Goal: Task Accomplishment & Management: Manage account settings

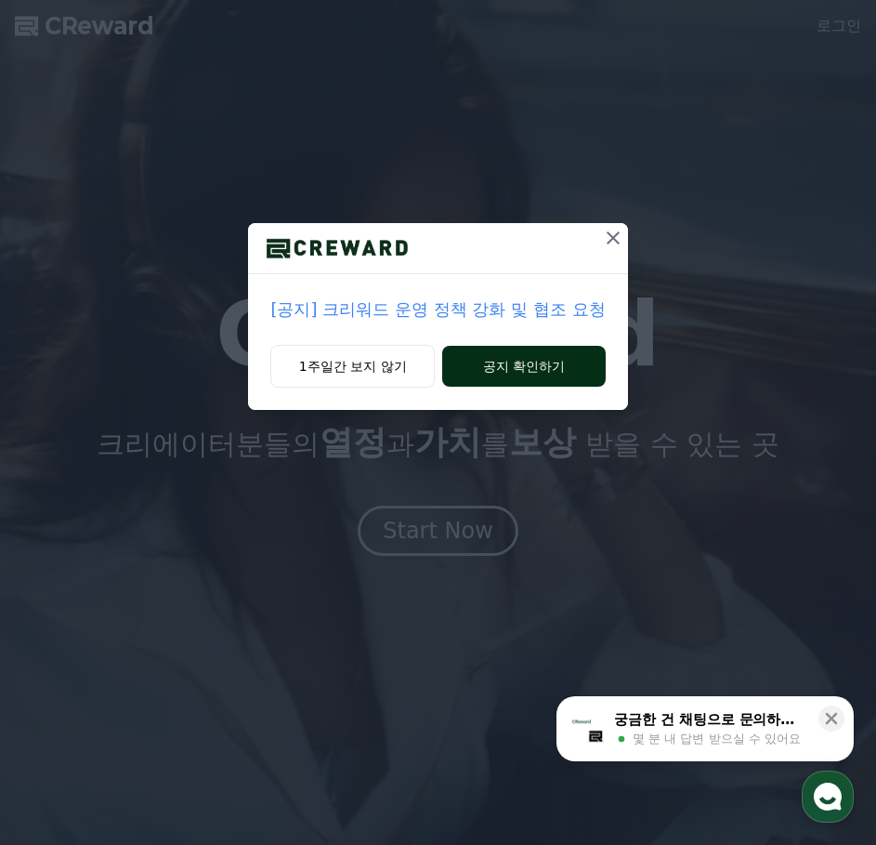
click at [504, 376] on button "공지 확인하기" at bounding box center [523, 366] width 163 height 41
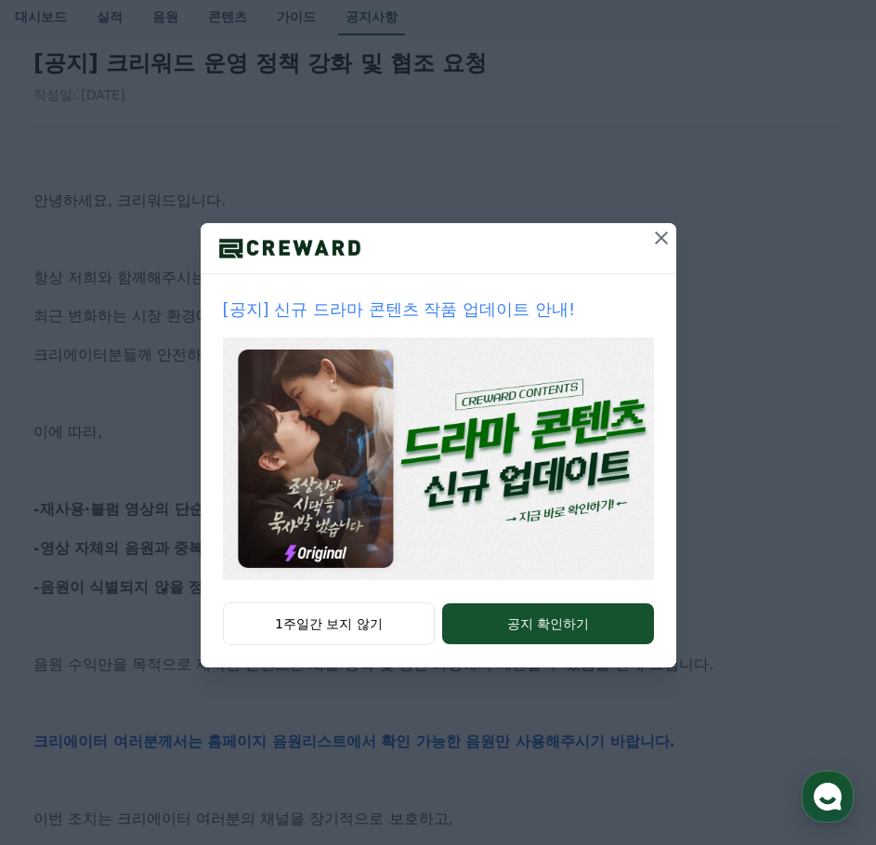
scroll to position [186, 0]
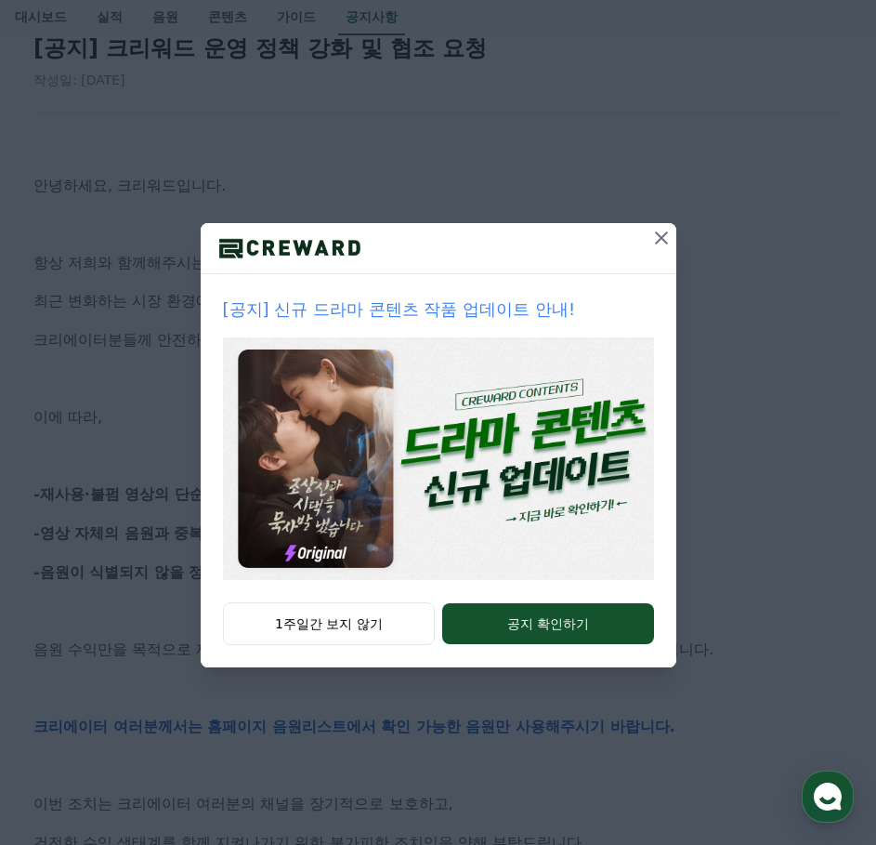
click at [656, 240] on icon at bounding box center [662, 238] width 22 height 22
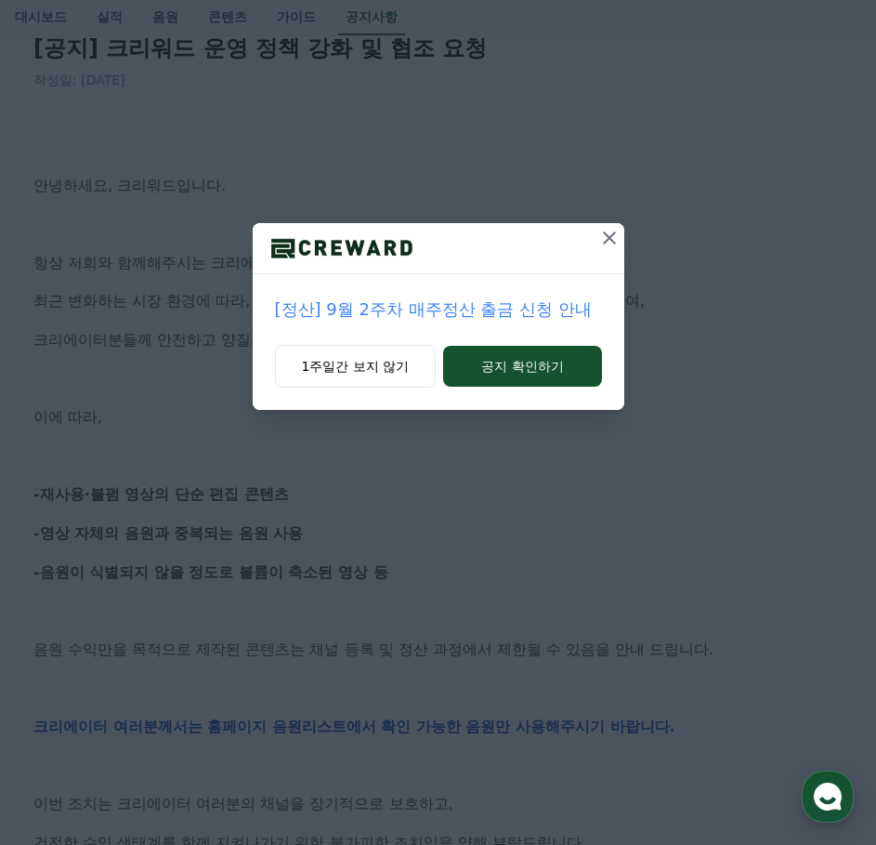
click at [610, 239] on icon at bounding box center [609, 237] width 13 height 13
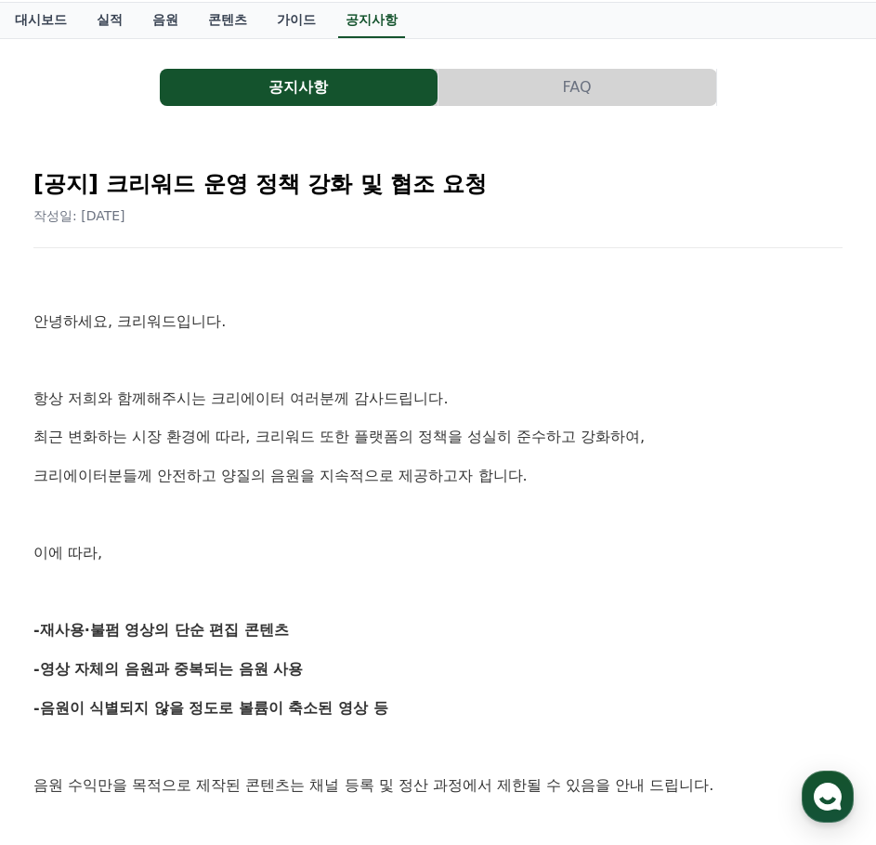
scroll to position [0, 0]
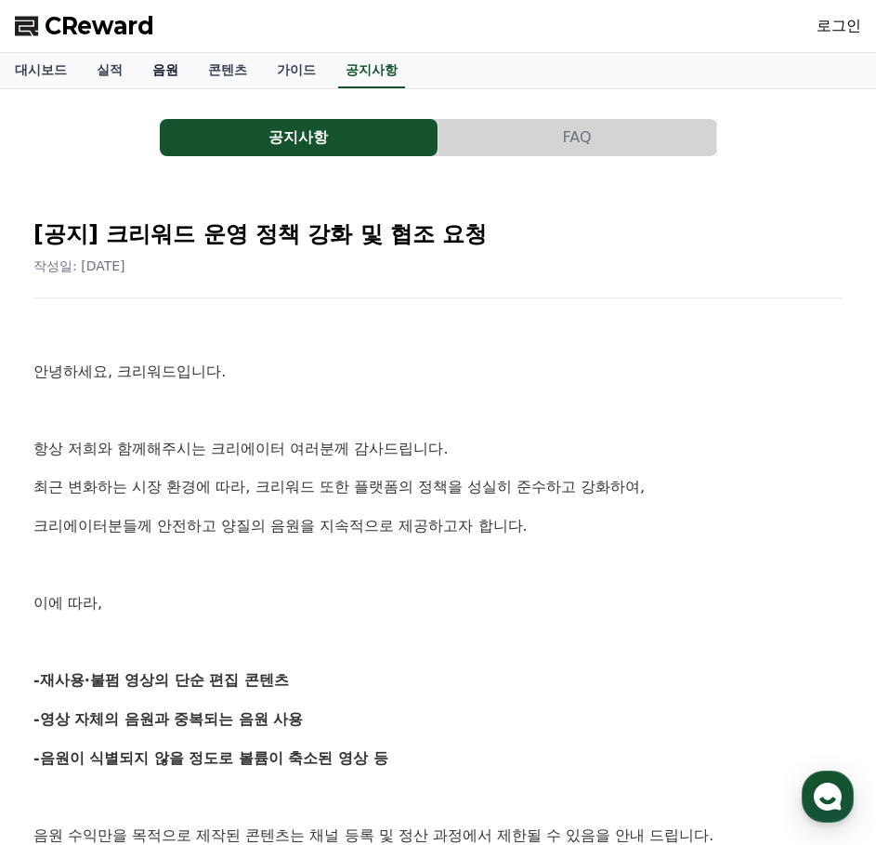
click at [157, 67] on link "음원" at bounding box center [166, 70] width 56 height 35
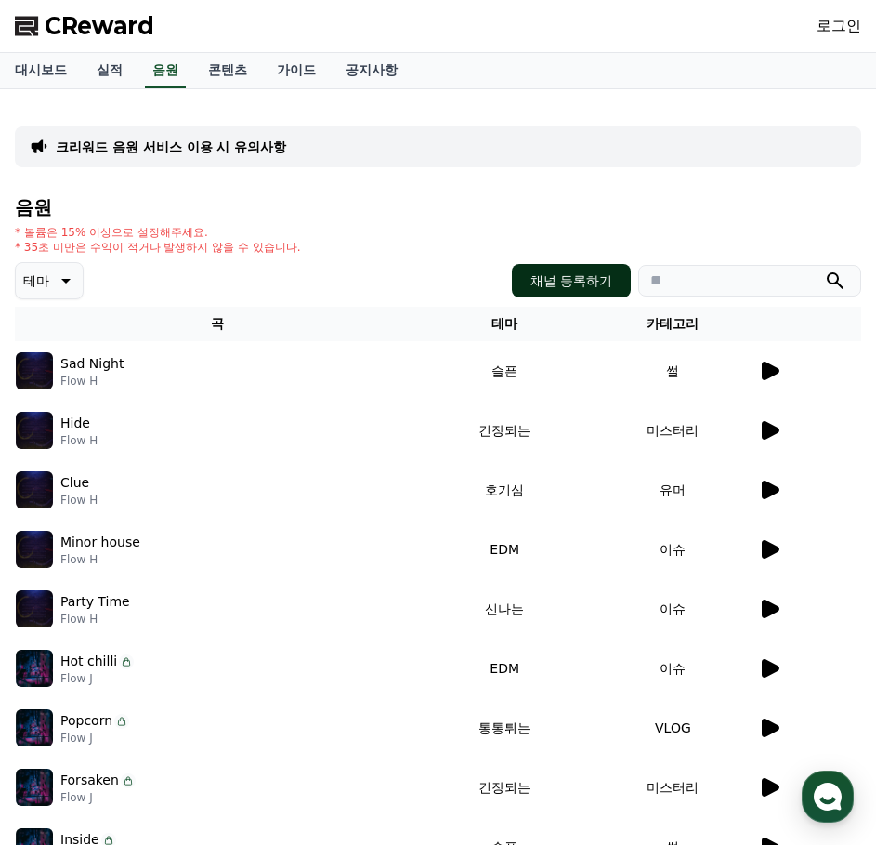
click at [583, 277] on button "채널 등록하기" at bounding box center [571, 280] width 119 height 33
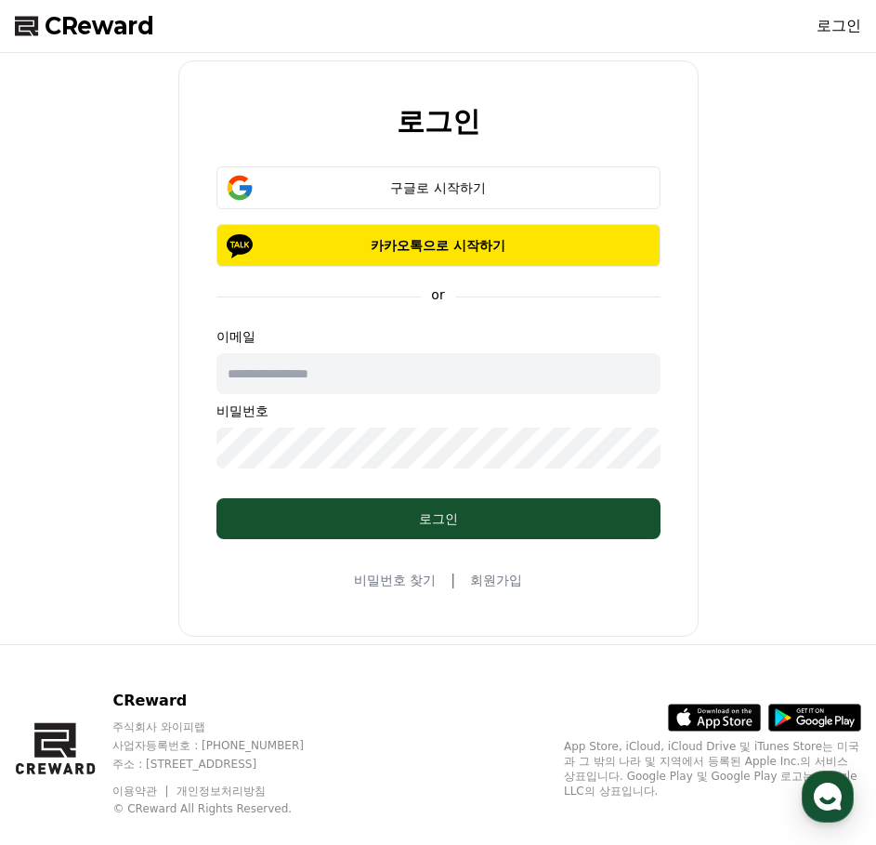
click at [503, 586] on link "회원가입" at bounding box center [496, 580] width 52 height 19
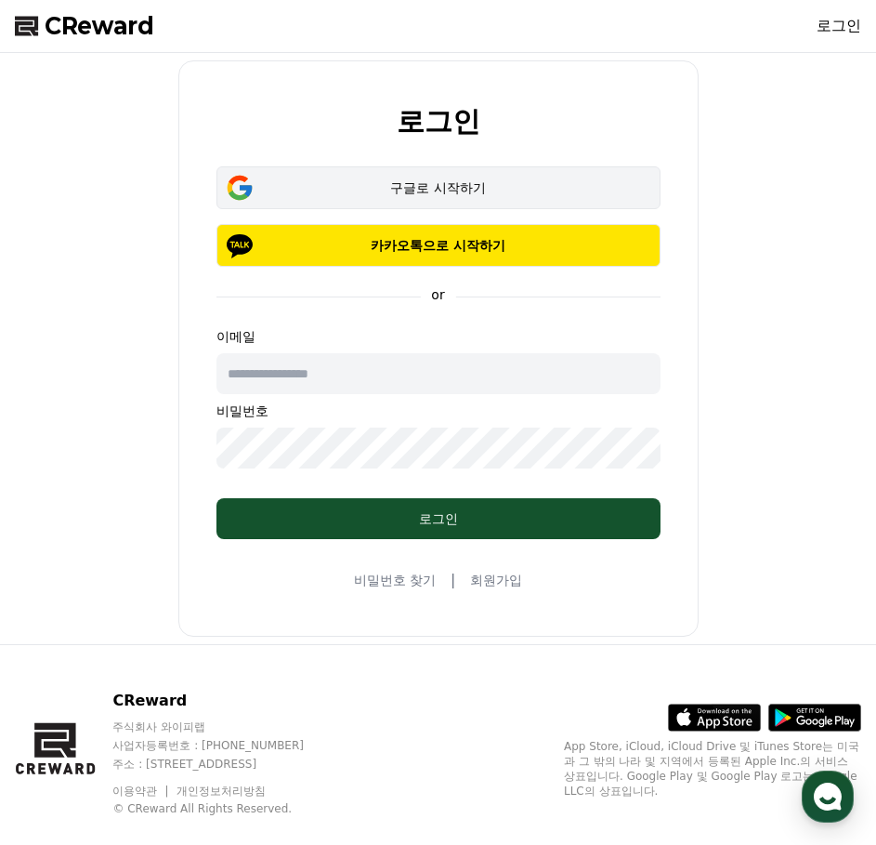
click at [475, 199] on button "구글로 시작하기" at bounding box center [439, 187] width 444 height 43
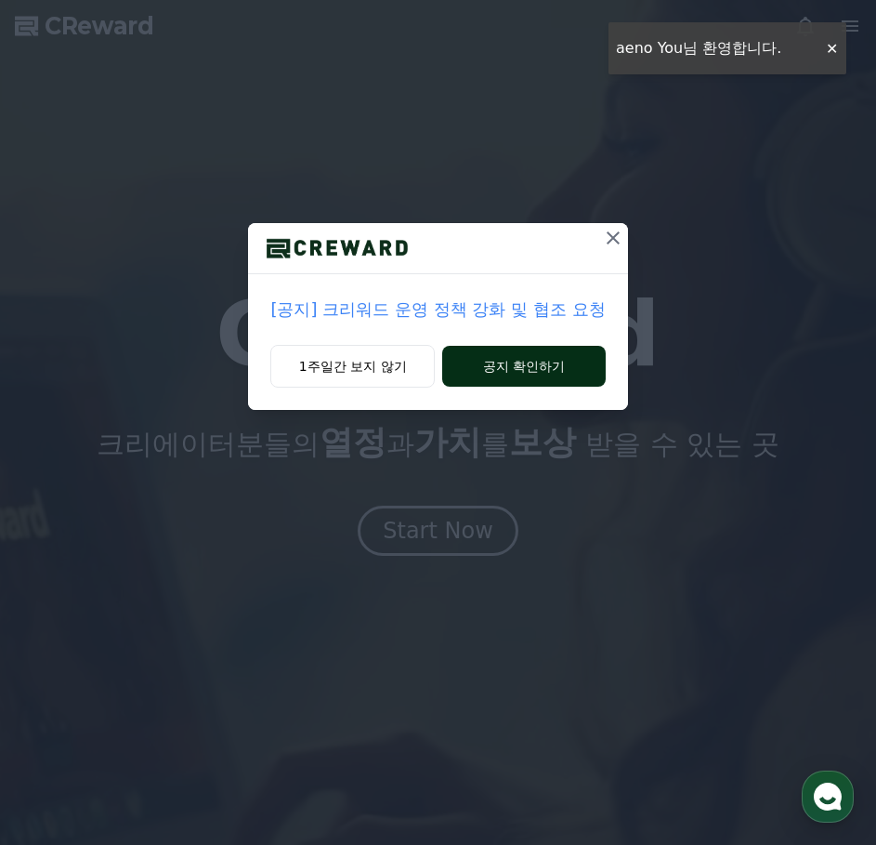
click at [509, 364] on button "공지 확인하기" at bounding box center [523, 366] width 163 height 41
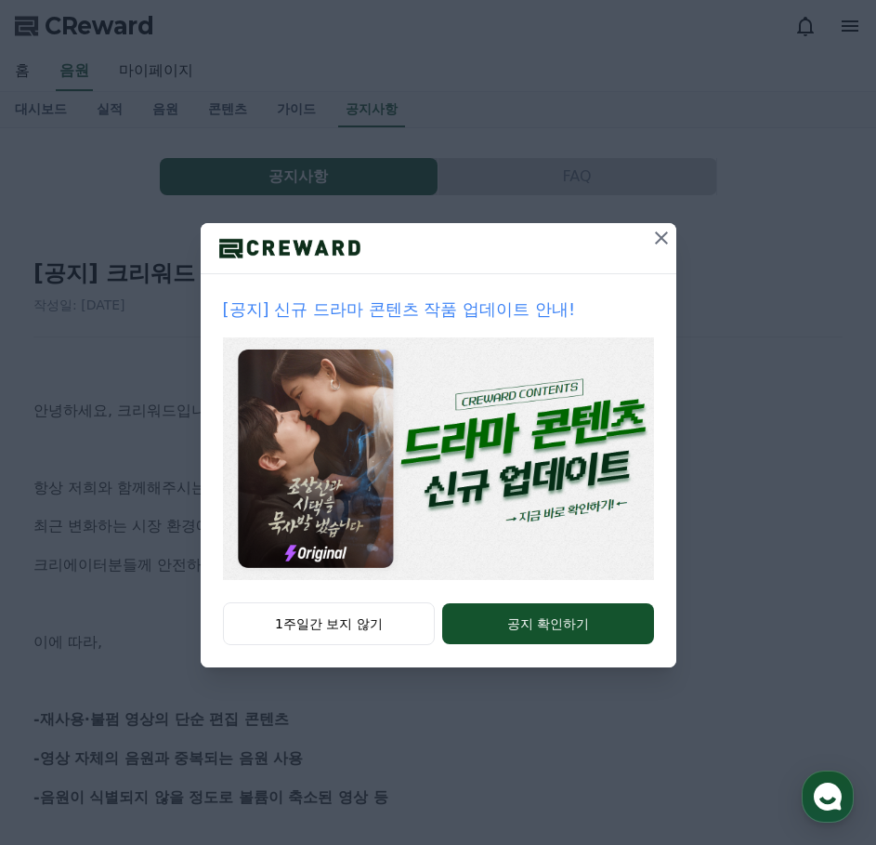
click at [661, 232] on icon at bounding box center [662, 238] width 22 height 22
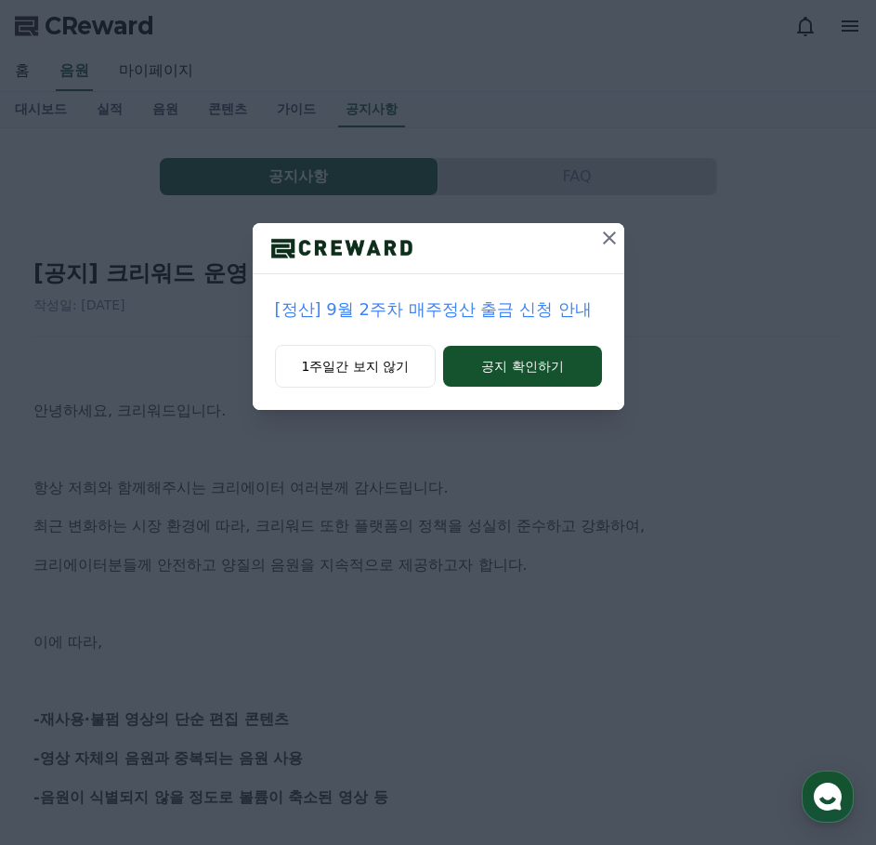
click at [609, 247] on icon at bounding box center [610, 238] width 22 height 22
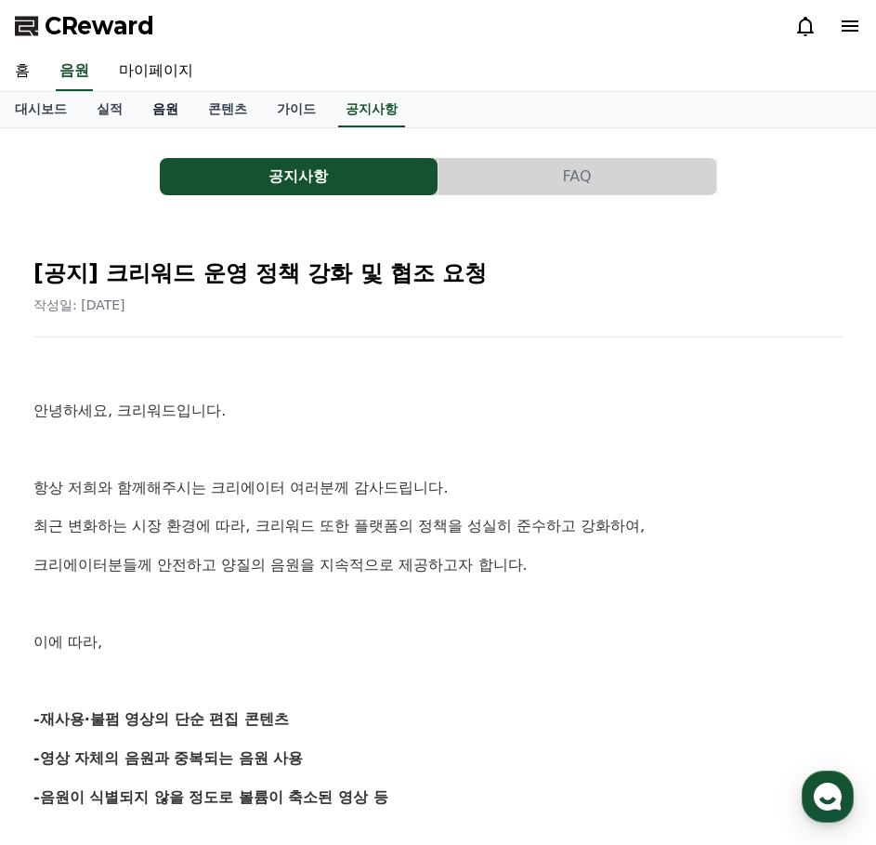
click at [154, 107] on link "음원" at bounding box center [166, 109] width 56 height 35
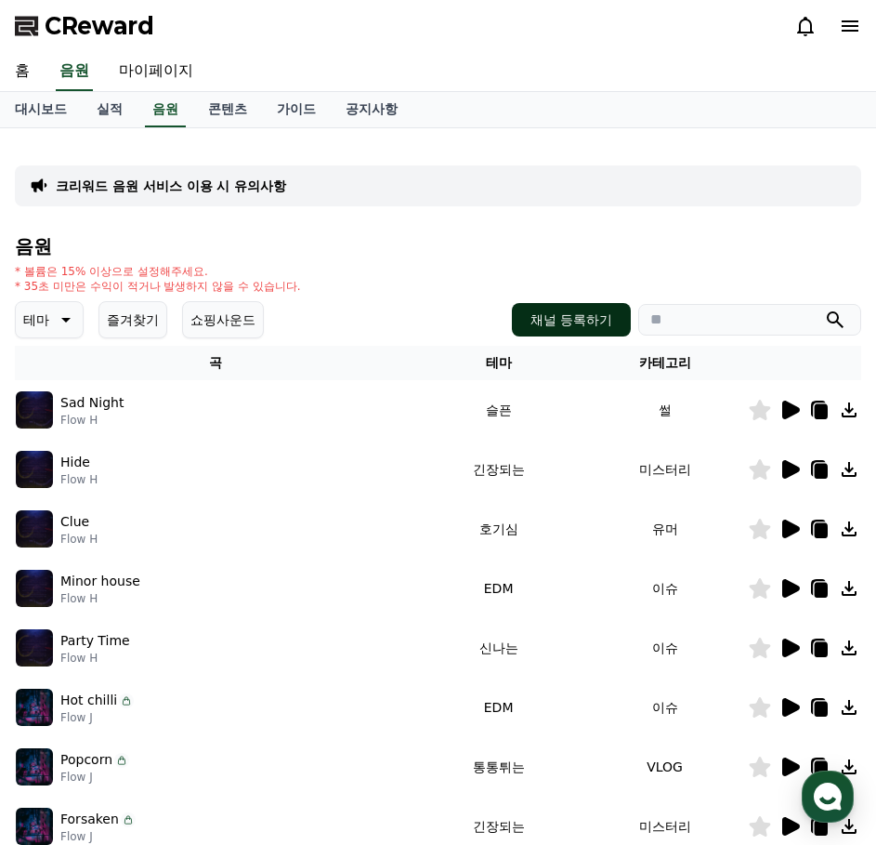
click at [594, 324] on button "채널 등록하기" at bounding box center [571, 319] width 119 height 33
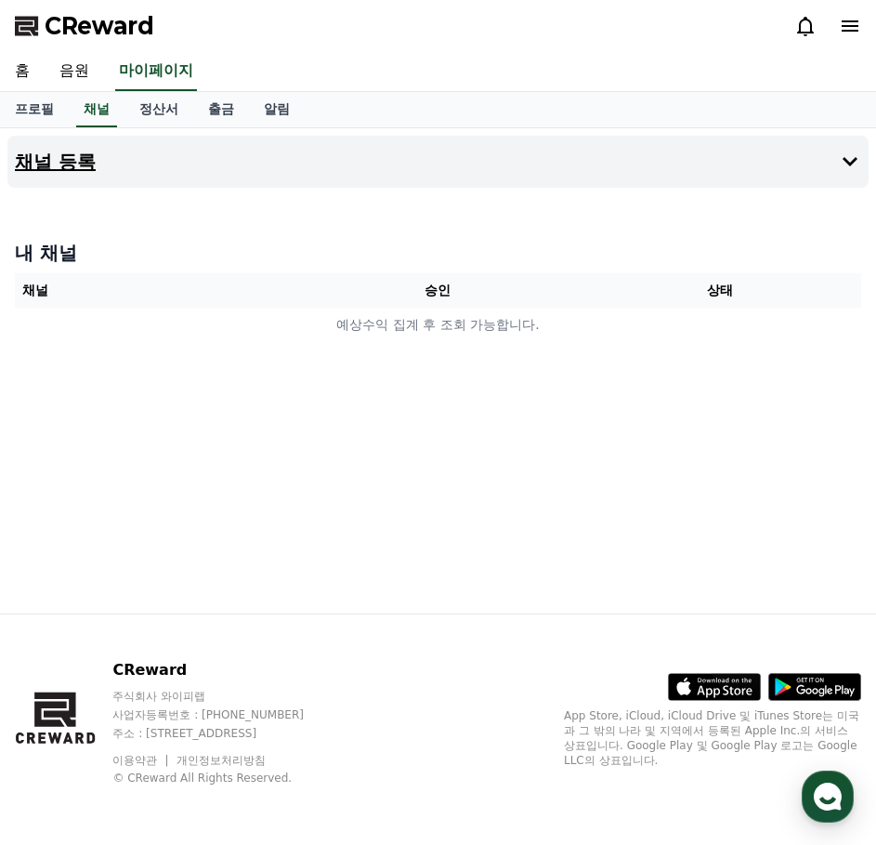
click at [850, 162] on icon at bounding box center [850, 162] width 22 height 22
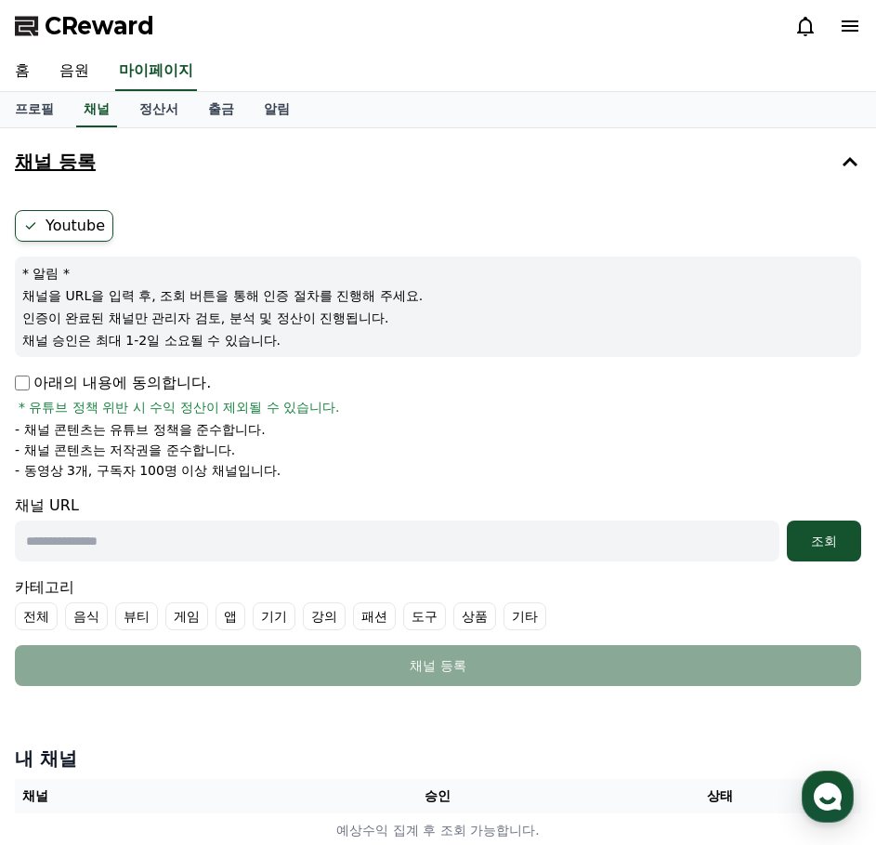
click at [73, 217] on label "Youtube" at bounding box center [64, 226] width 99 height 32
click at [132, 533] on input "text" at bounding box center [397, 540] width 765 height 41
click at [211, 528] on input "text" at bounding box center [397, 540] width 765 height 41
paste input "**********"
type input "**********"
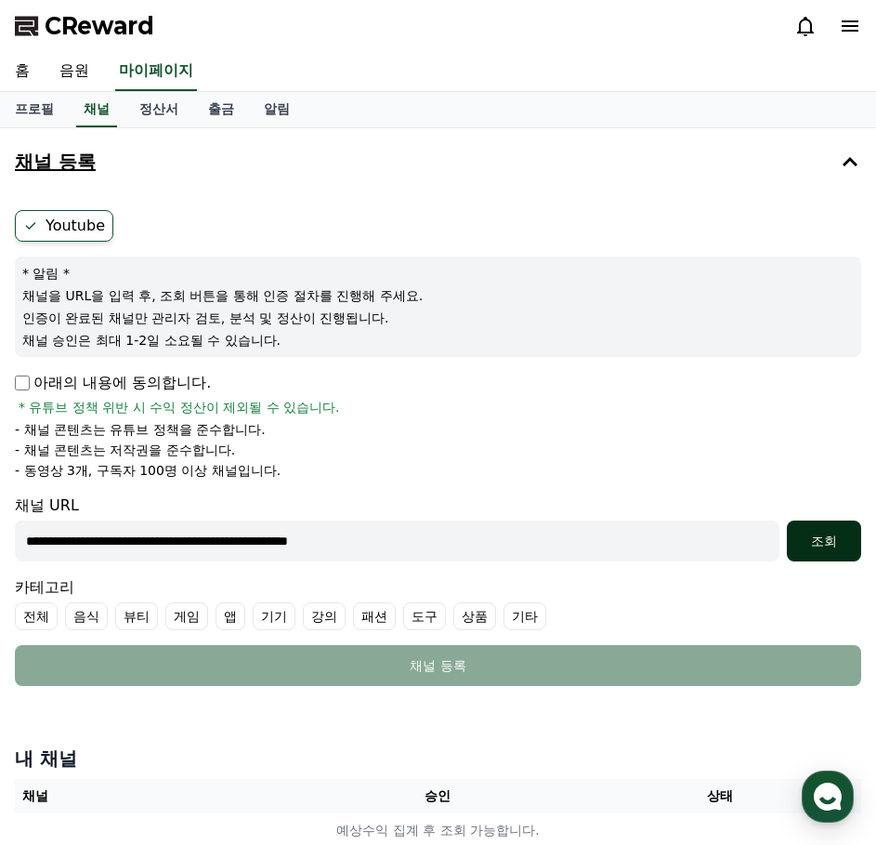
click at [814, 546] on div "조회" at bounding box center [824, 541] width 59 height 19
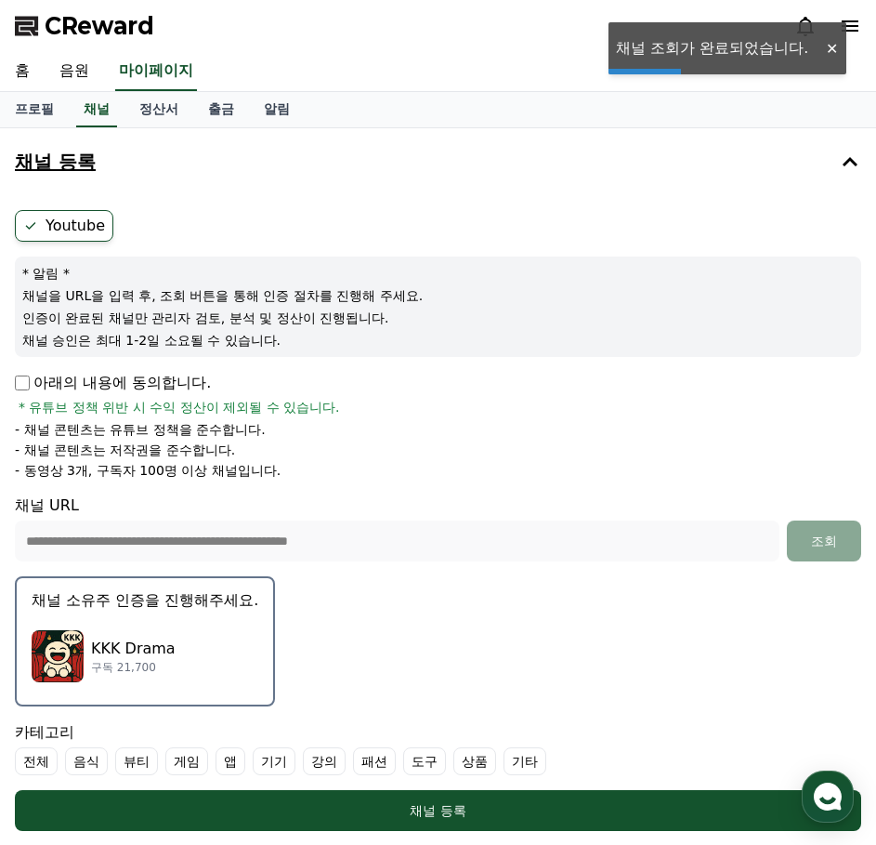
click at [75, 647] on img "button" at bounding box center [58, 656] width 52 height 52
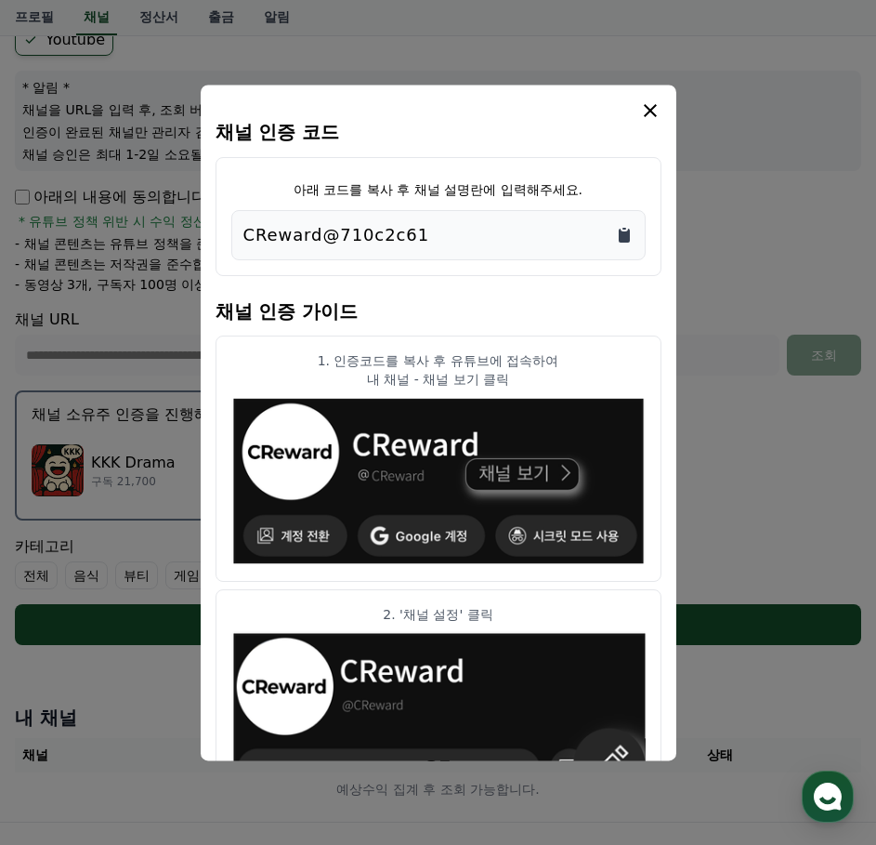
click at [624, 237] on icon "Copy to clipboard" at bounding box center [624, 236] width 11 height 14
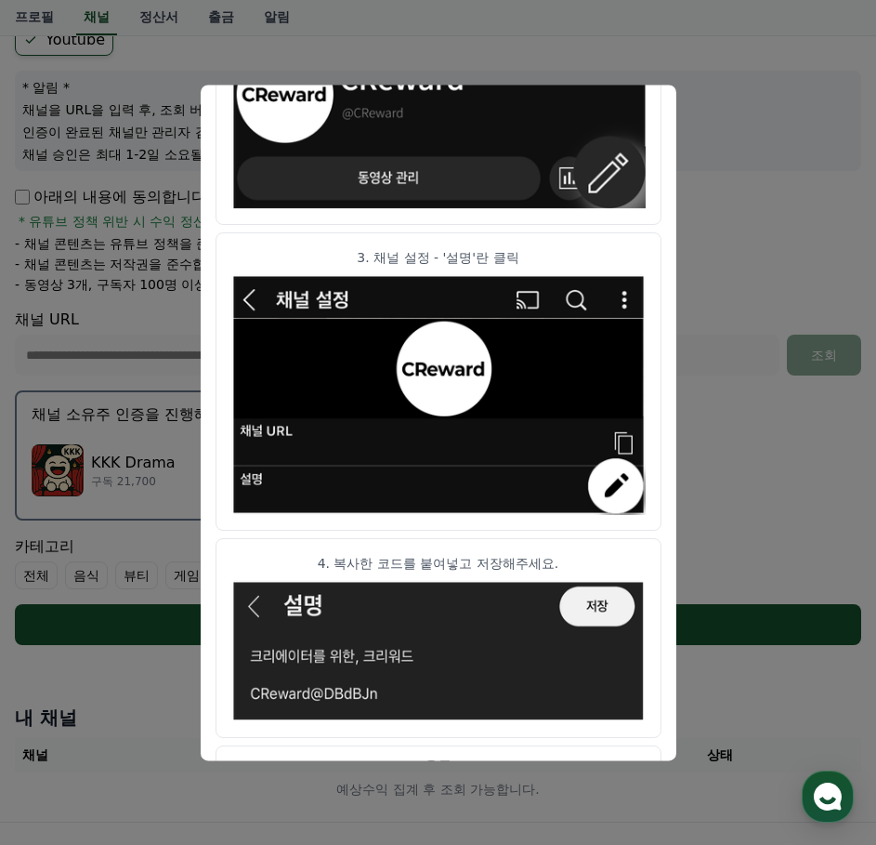
scroll to position [687, 0]
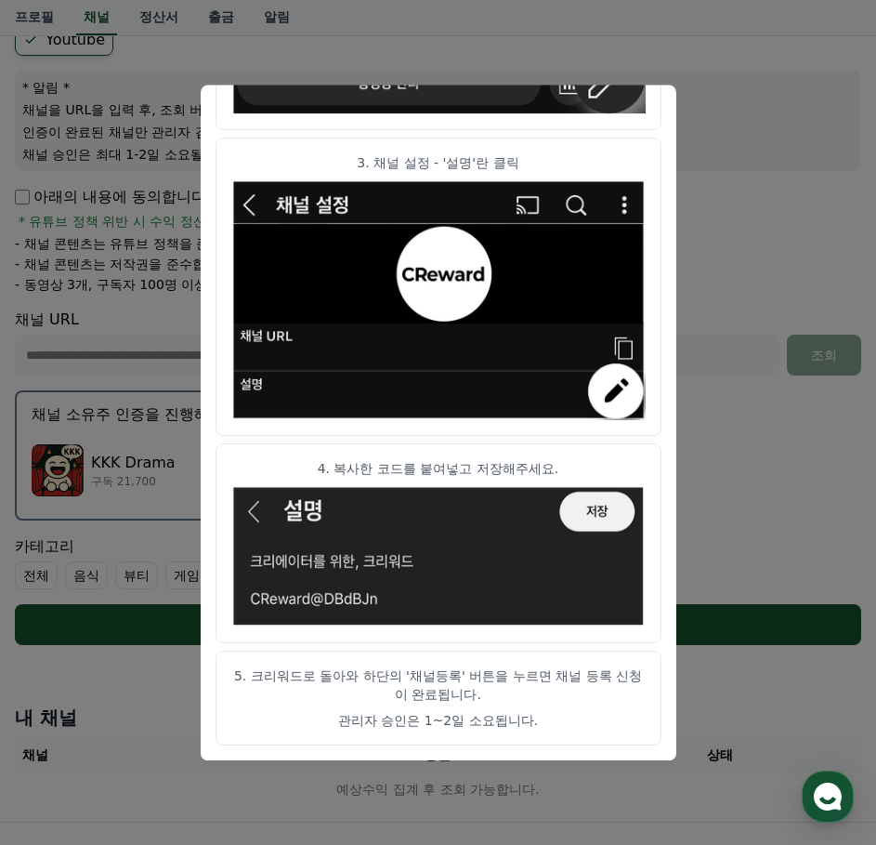
click at [765, 217] on button "close modal" at bounding box center [438, 422] width 876 height 845
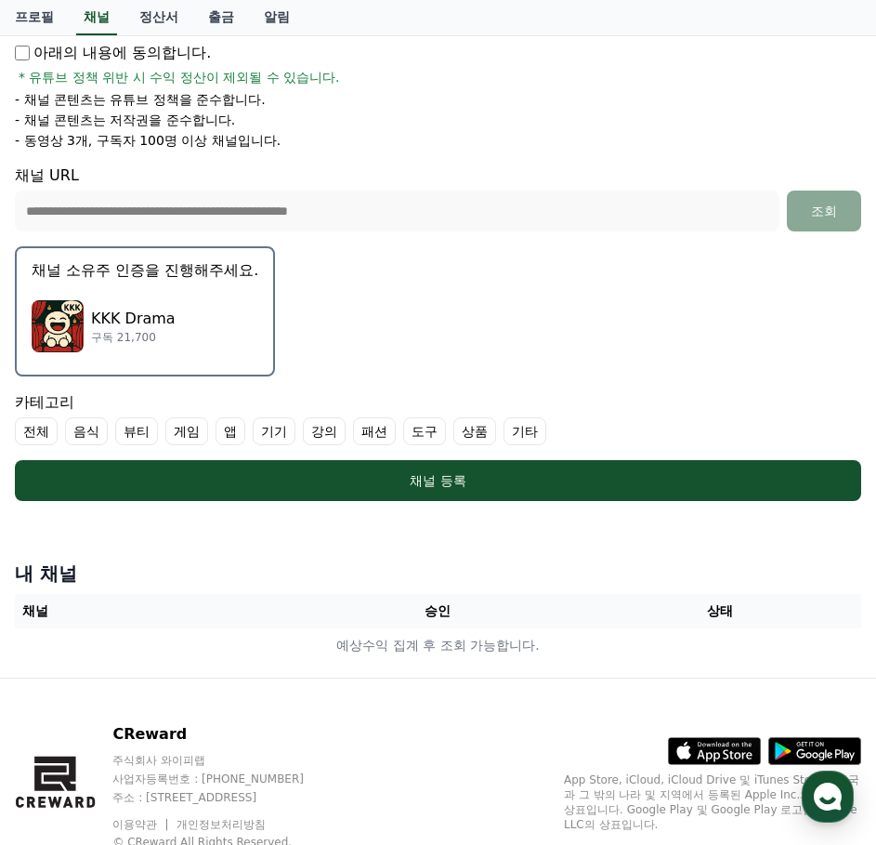
scroll to position [301, 0]
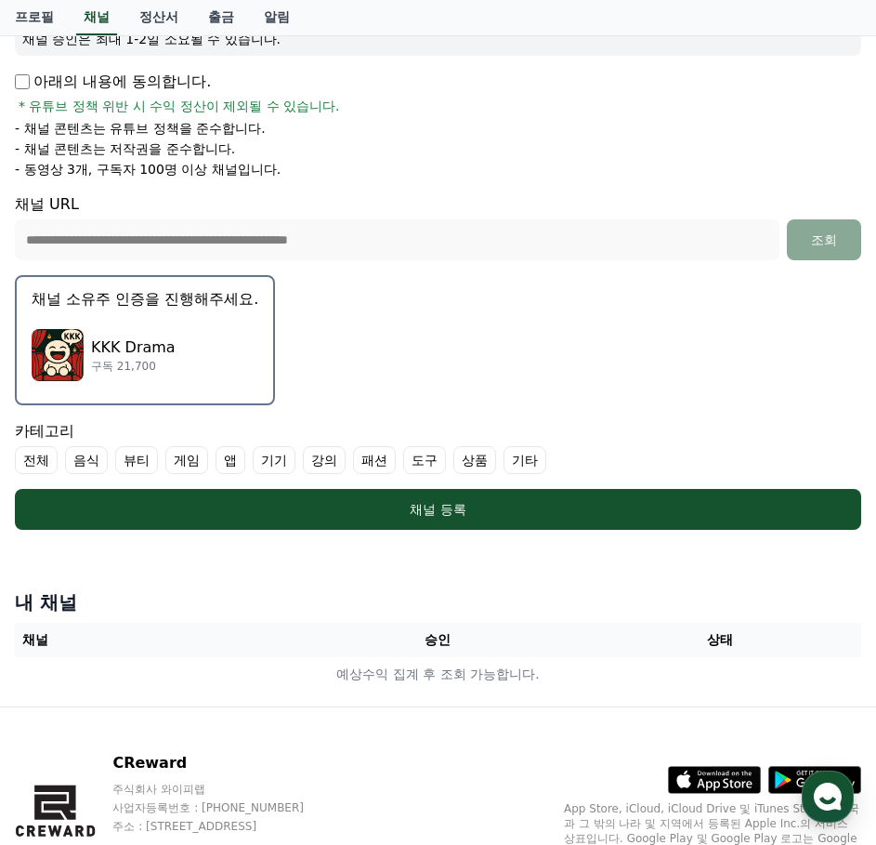
click at [184, 351] on div "KKK Drama 구독 21,700" at bounding box center [145, 355] width 227 height 74
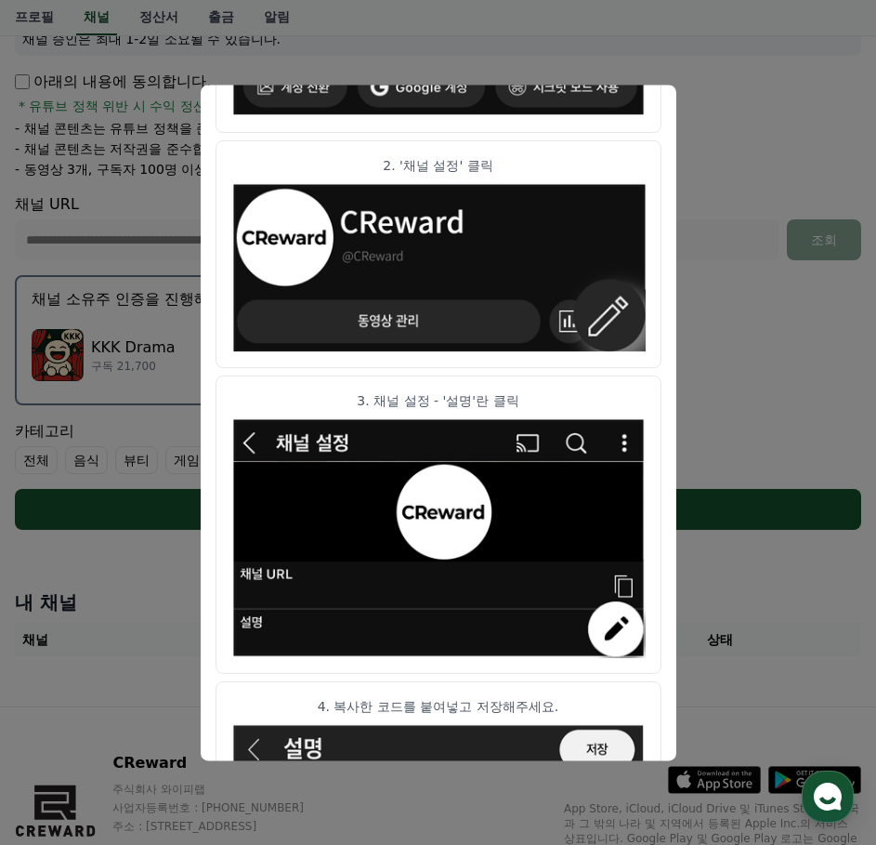
scroll to position [687, 0]
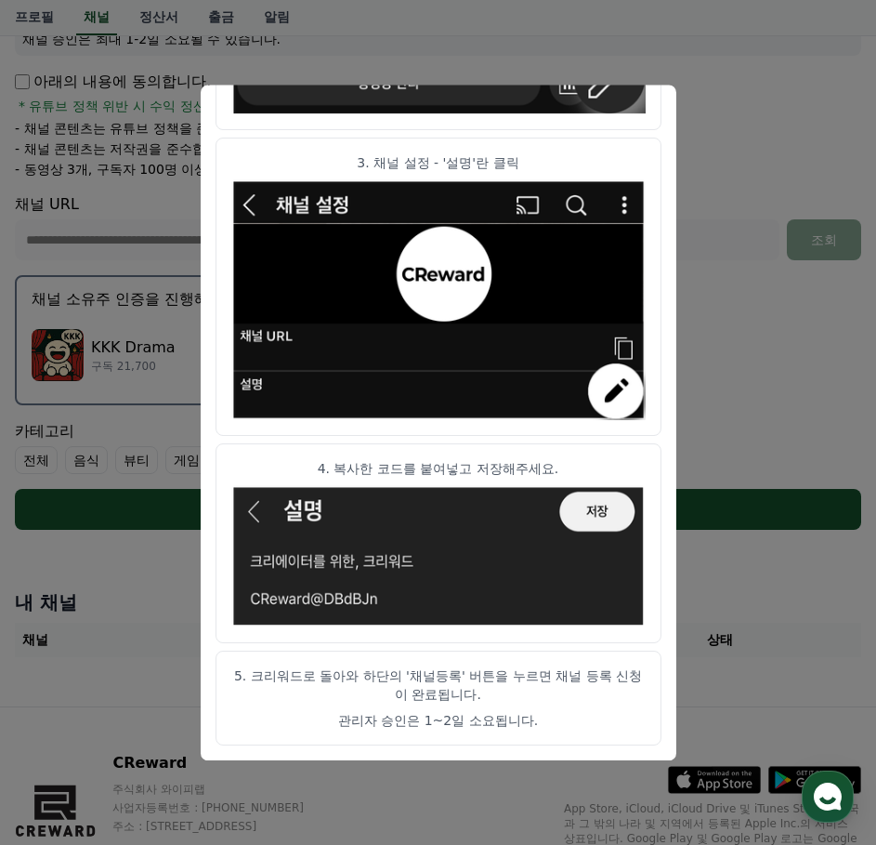
click at [584, 507] on img "modal" at bounding box center [438, 556] width 414 height 143
click at [743, 368] on button "close modal" at bounding box center [438, 422] width 876 height 845
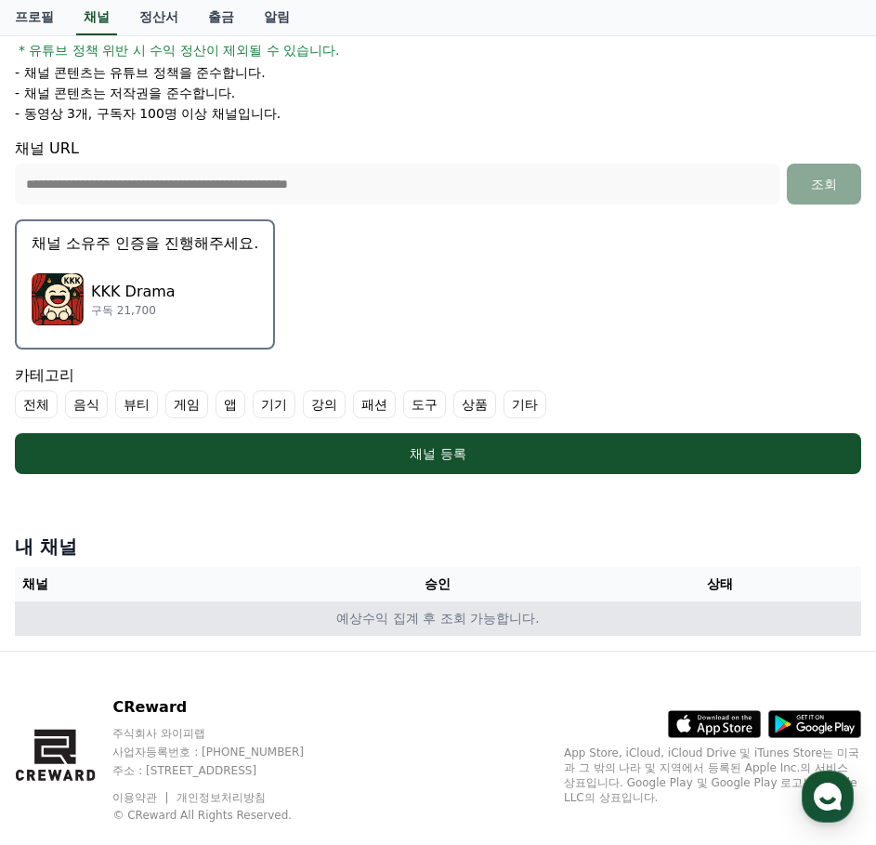
scroll to position [372, 0]
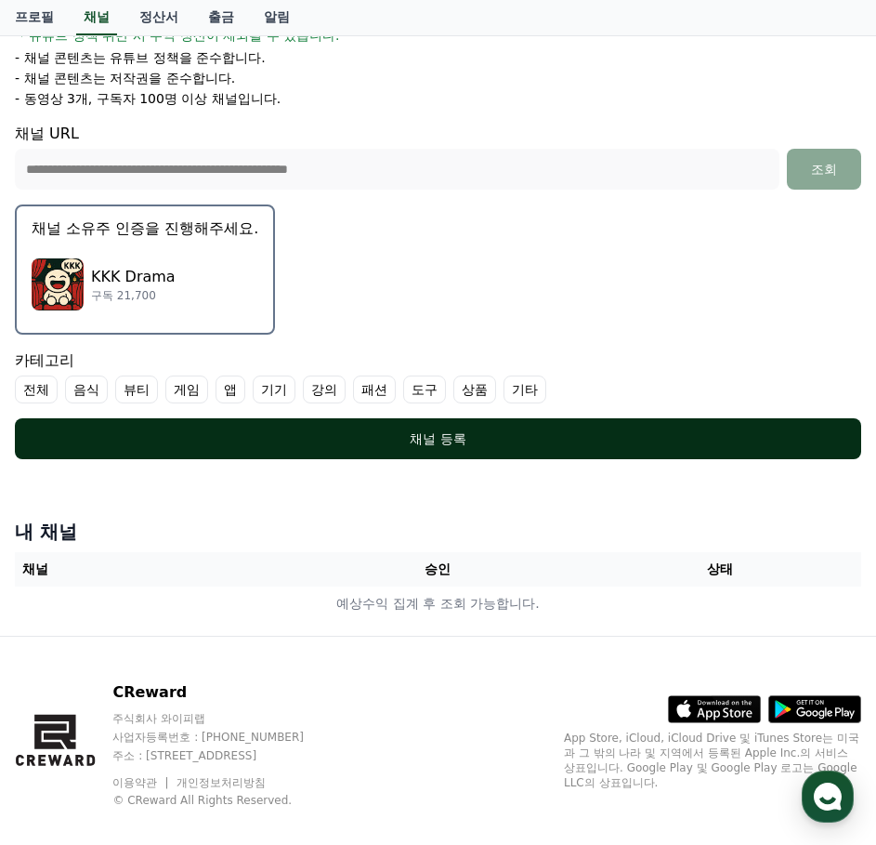
click at [302, 435] on div "채널 등록" at bounding box center [438, 438] width 772 height 19
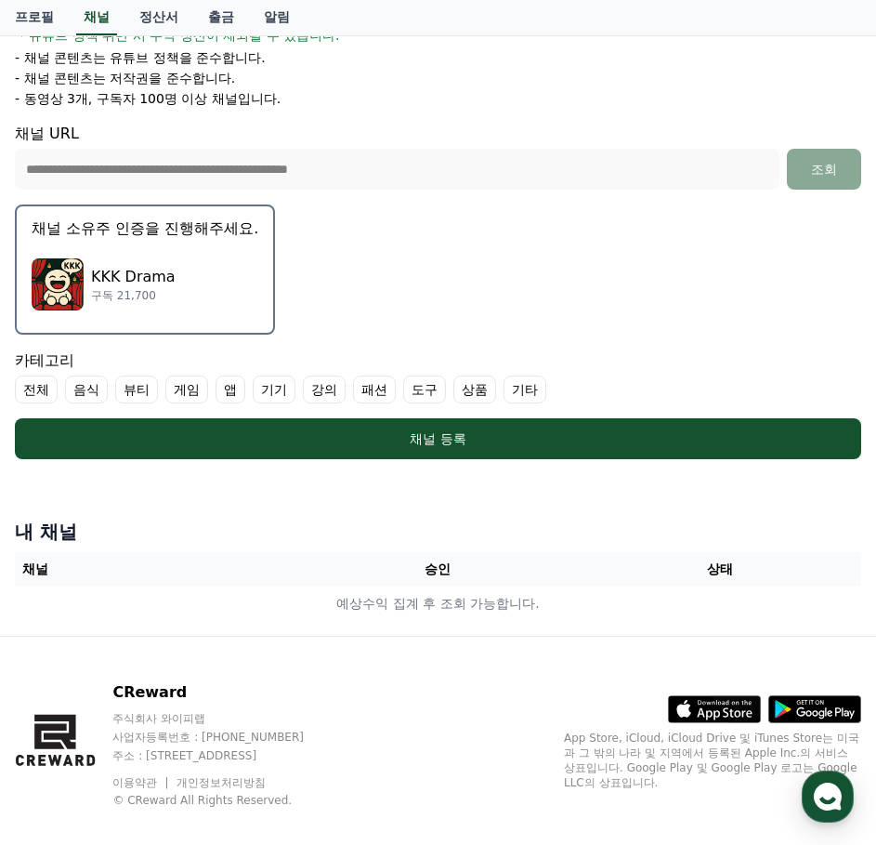
click at [530, 390] on label "기타" at bounding box center [525, 389] width 43 height 28
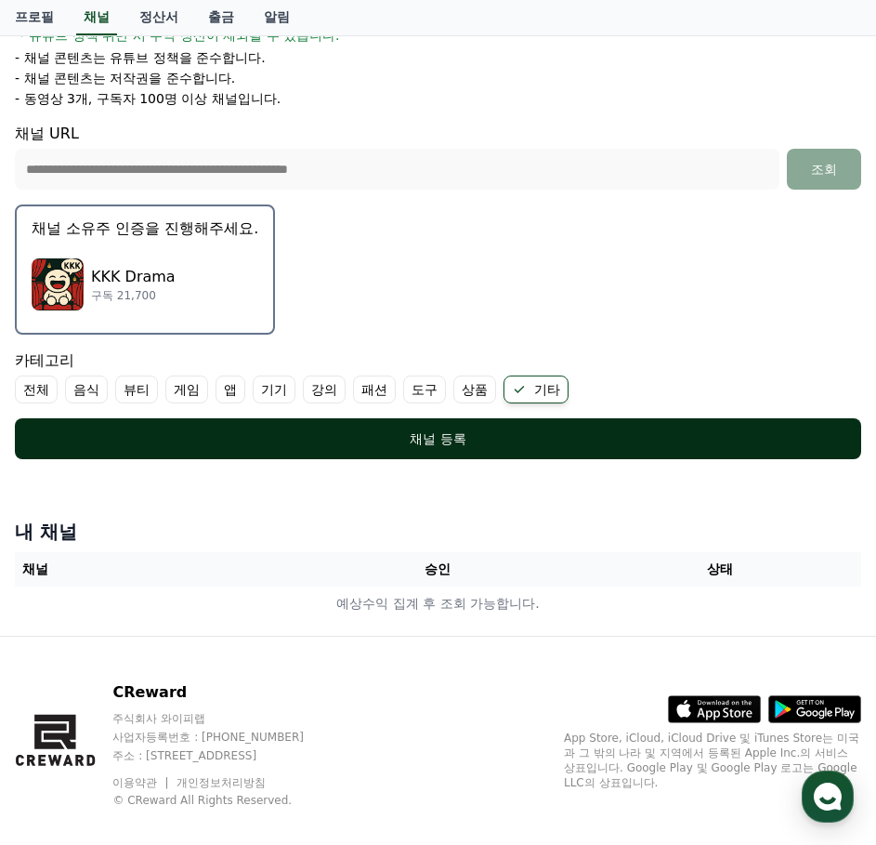
click at [201, 426] on button "채널 등록" at bounding box center [438, 438] width 847 height 41
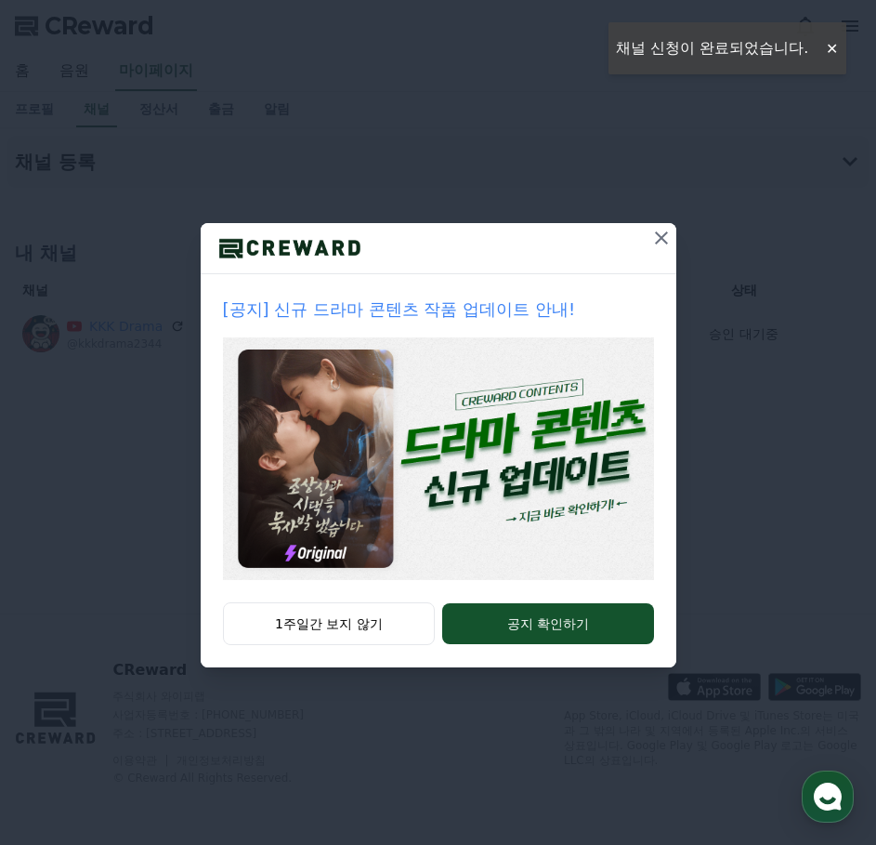
click at [662, 243] on icon at bounding box center [662, 238] width 22 height 22
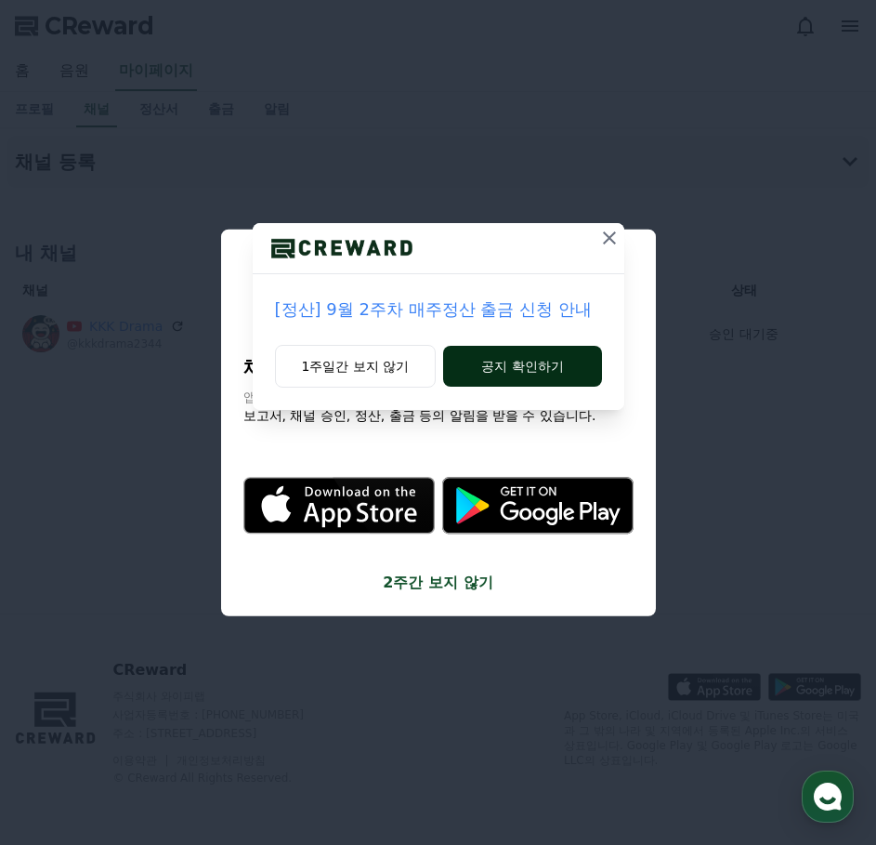
click at [498, 359] on button "공지 확인하기" at bounding box center [522, 366] width 158 height 41
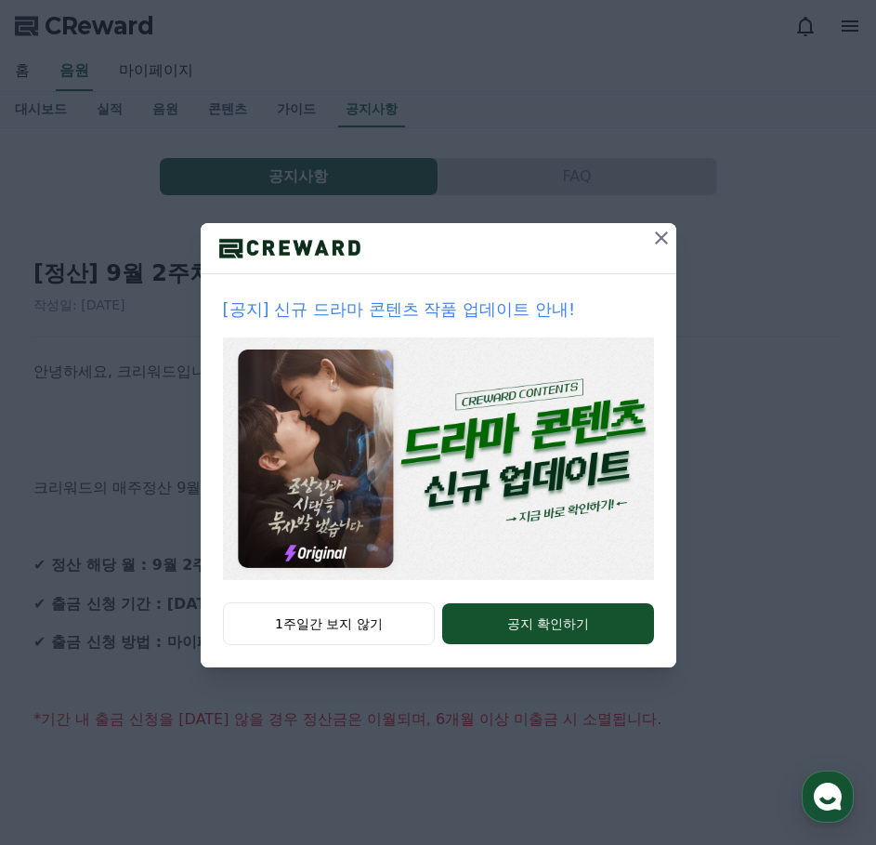
click at [659, 236] on icon at bounding box center [661, 237] width 13 height 13
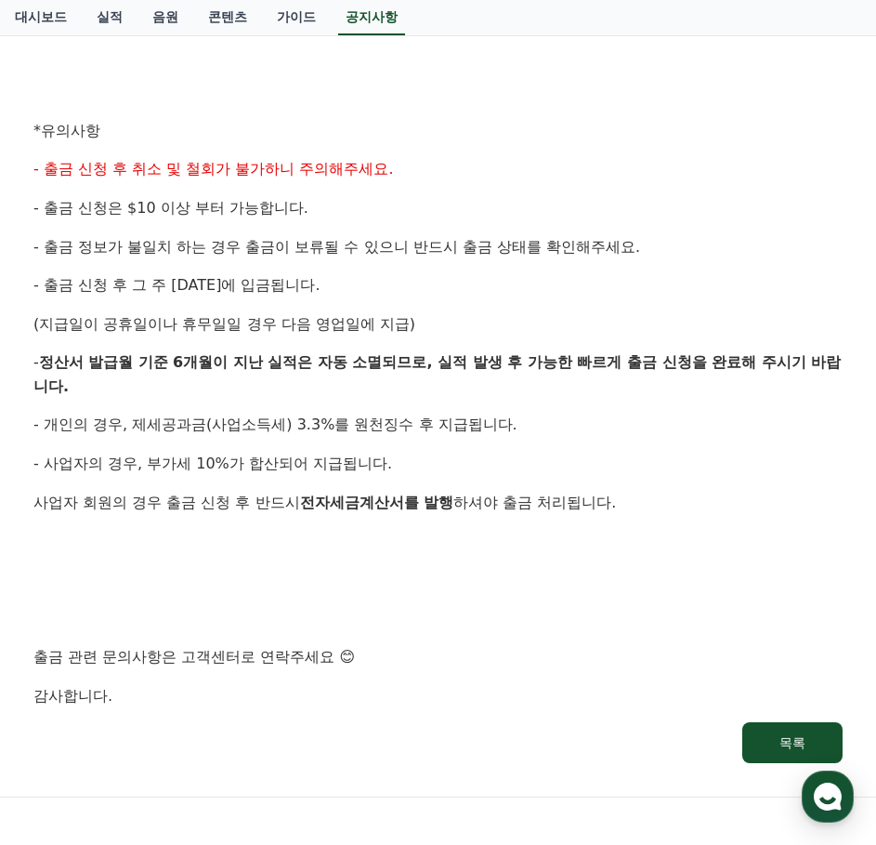
scroll to position [927, 0]
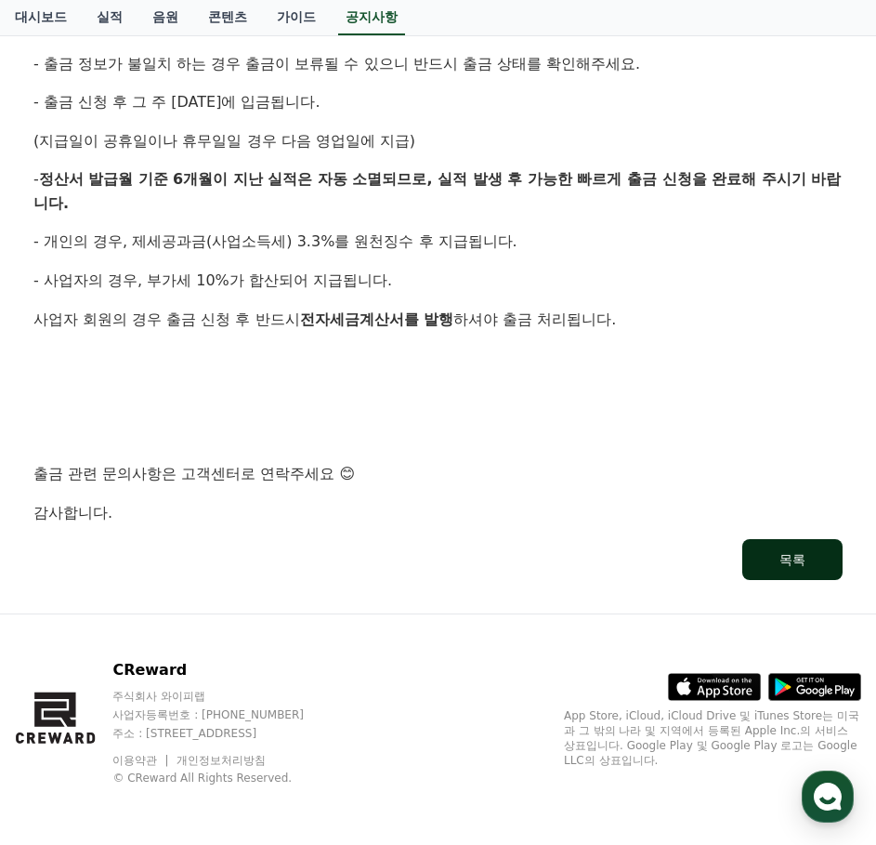
click at [752, 551] on button "목록" at bounding box center [793, 559] width 100 height 41
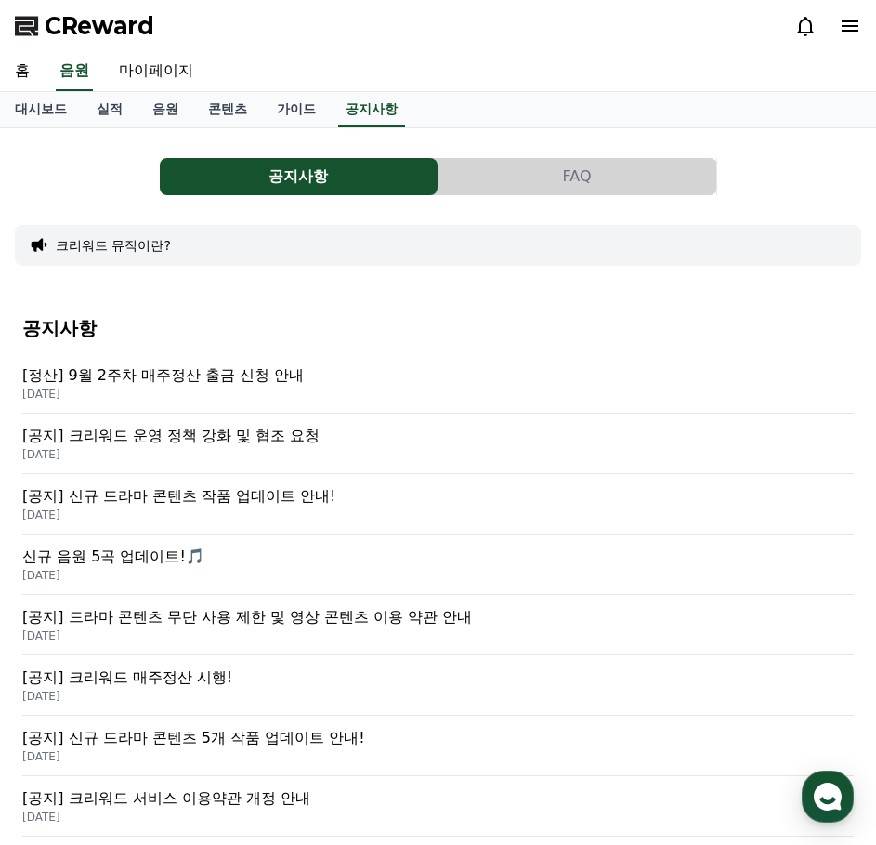
drag, startPoint x: 345, startPoint y: 139, endPoint x: 363, endPoint y: 152, distance: 22.7
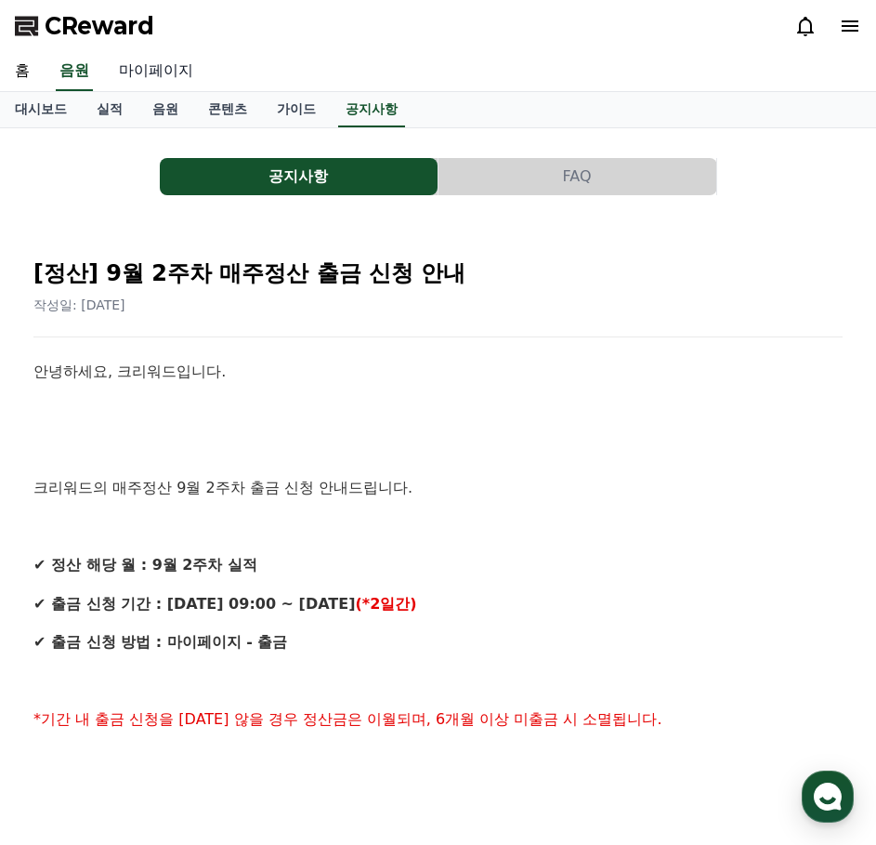
click at [169, 74] on link "마이페이지" at bounding box center [156, 71] width 104 height 39
select select "**********"
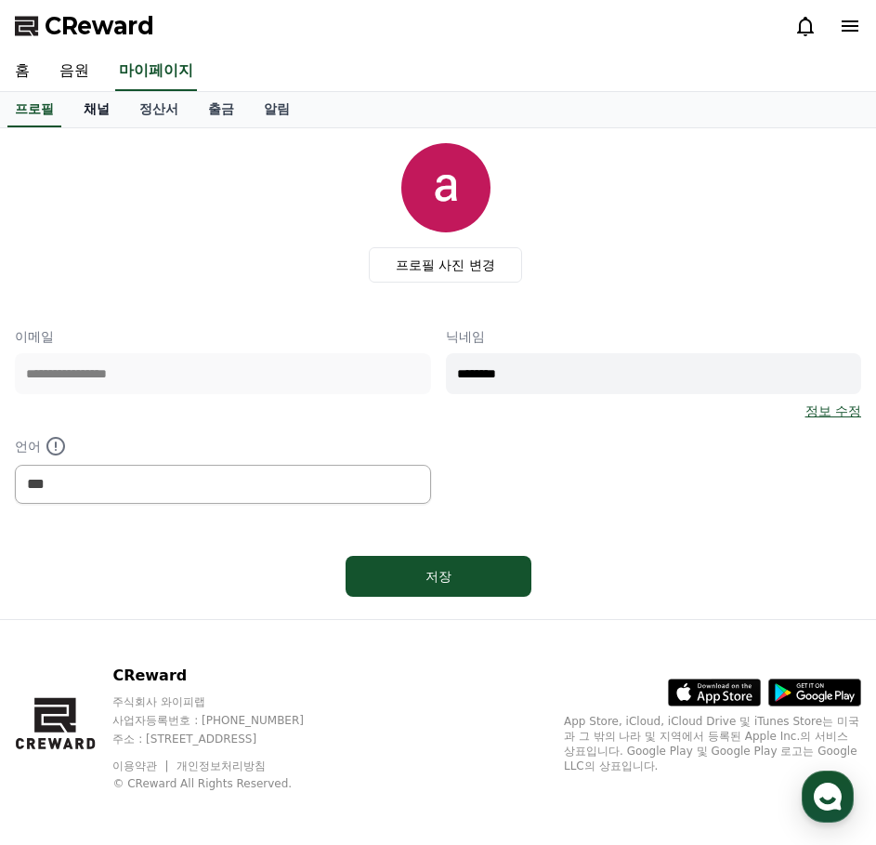
click at [104, 111] on link "채널" at bounding box center [97, 109] width 56 height 35
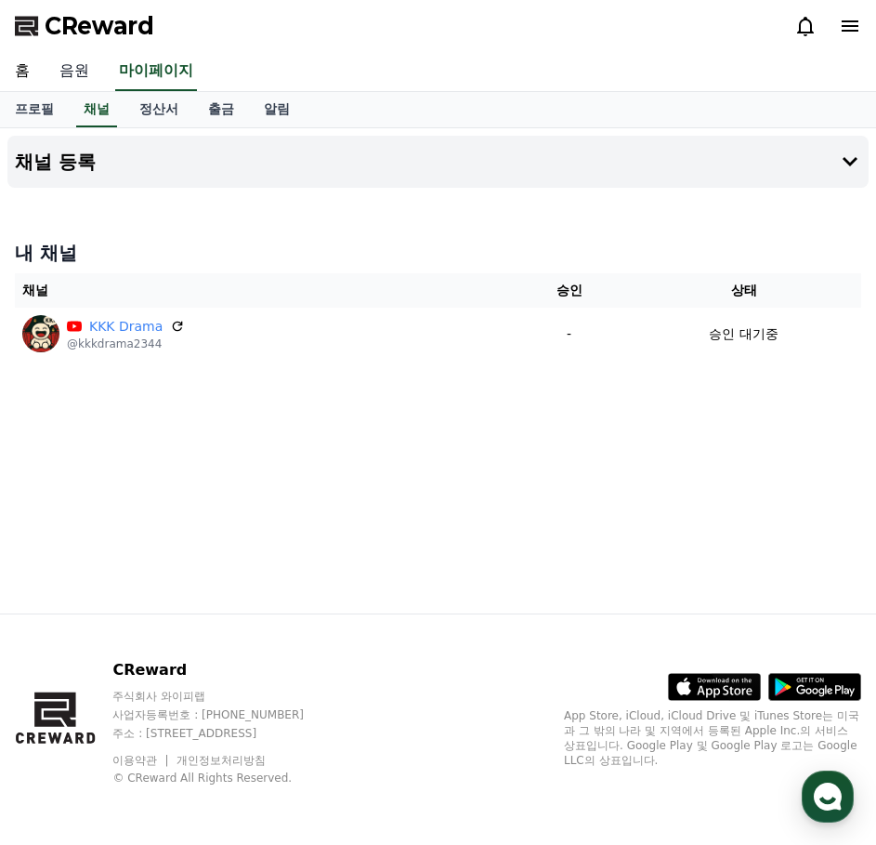
click at [72, 72] on link "음원" at bounding box center [74, 71] width 59 height 39
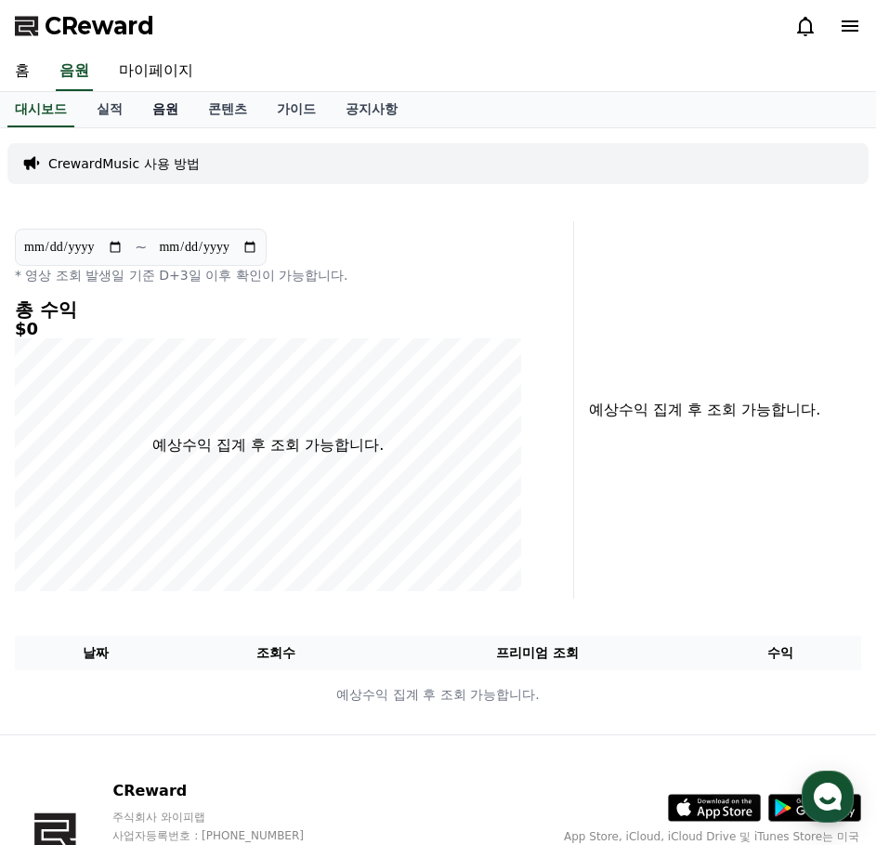
click at [154, 114] on link "음원" at bounding box center [166, 109] width 56 height 35
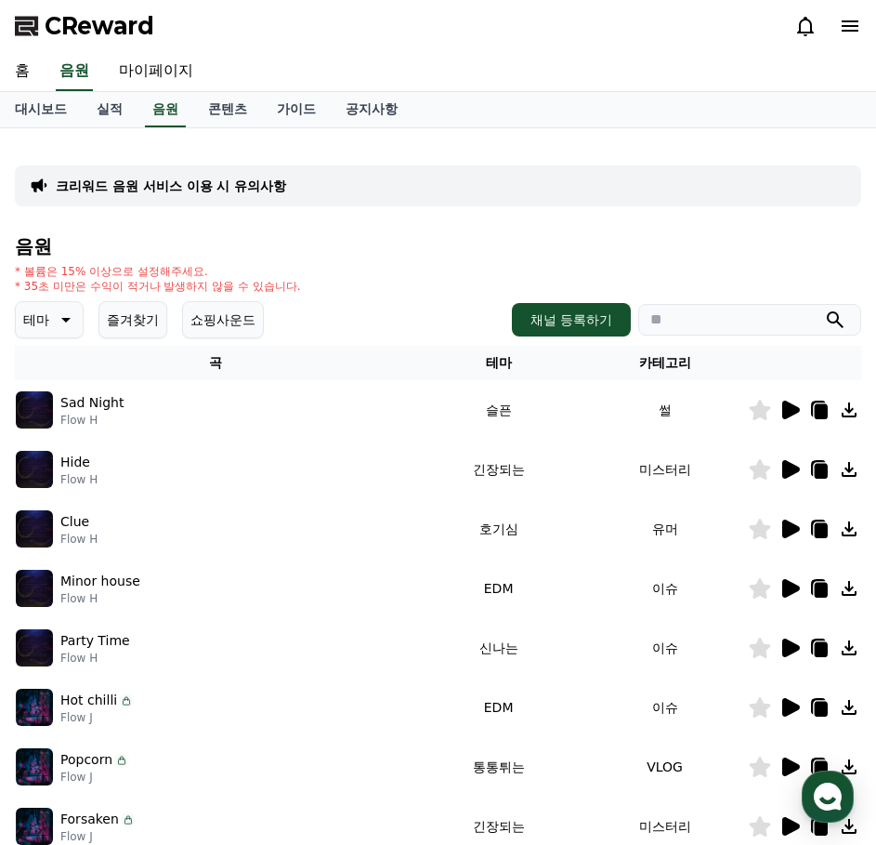
click at [784, 415] on icon at bounding box center [792, 410] width 18 height 19
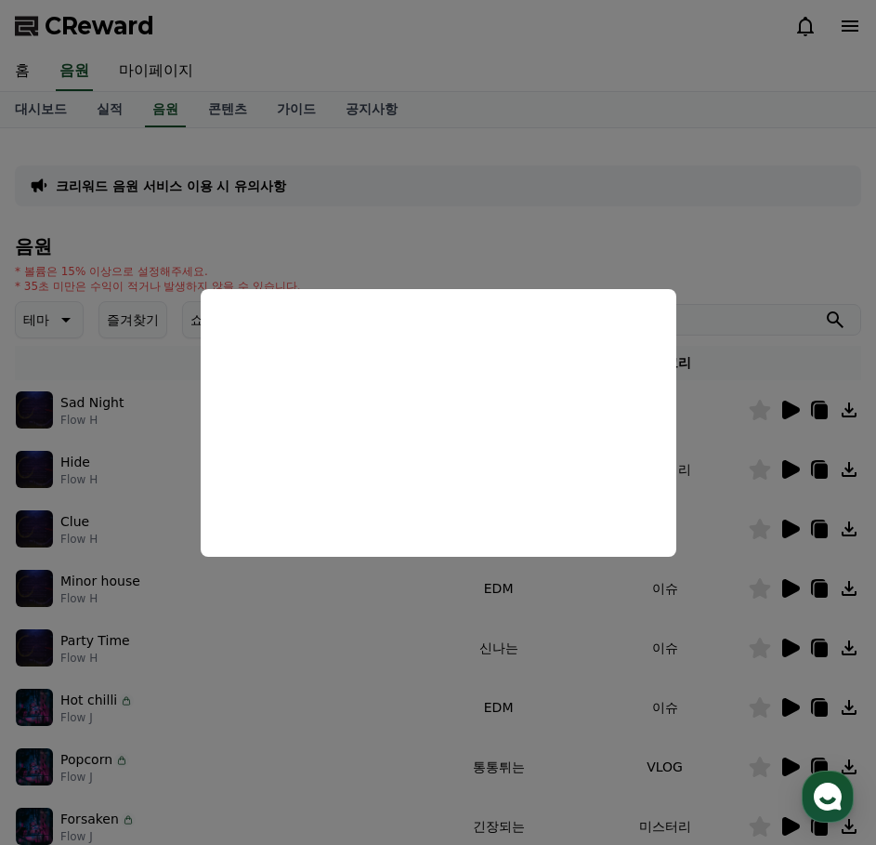
click at [656, 255] on button "close modal" at bounding box center [438, 422] width 876 height 845
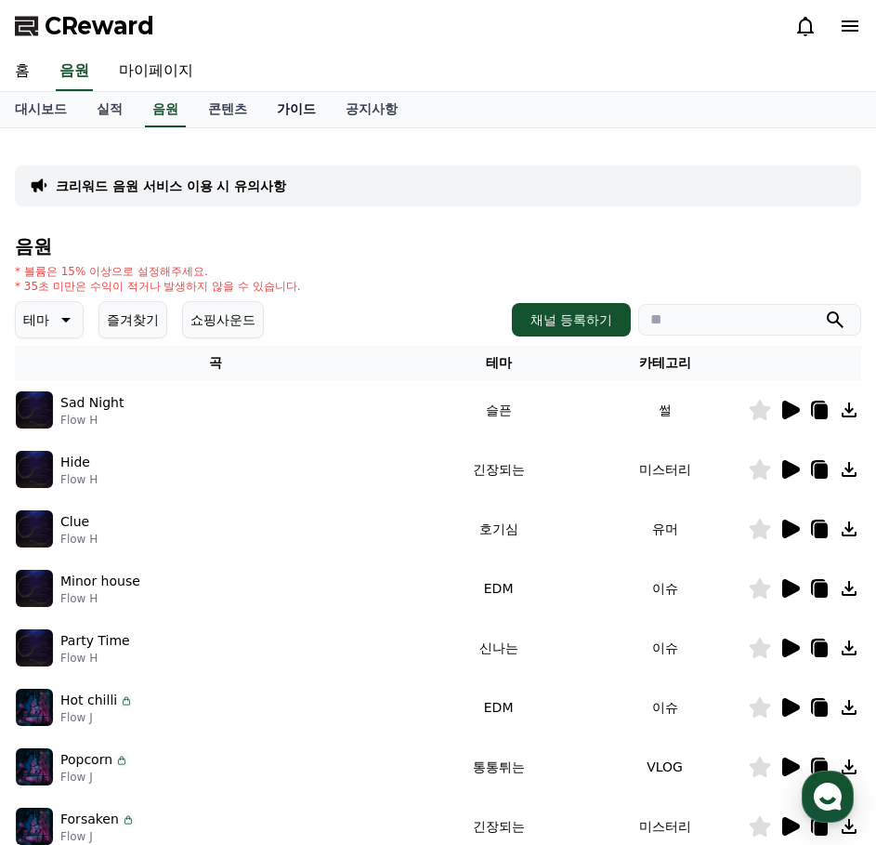
click at [302, 108] on link "가이드" at bounding box center [296, 109] width 69 height 35
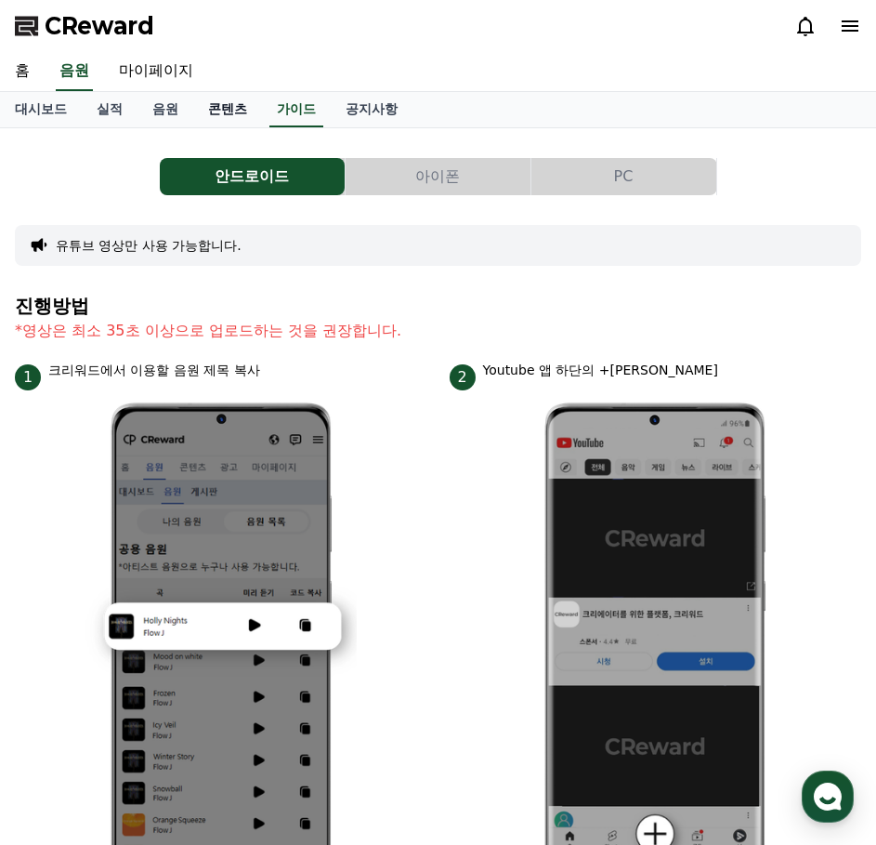
click at [214, 112] on link "콘텐츠" at bounding box center [227, 109] width 69 height 35
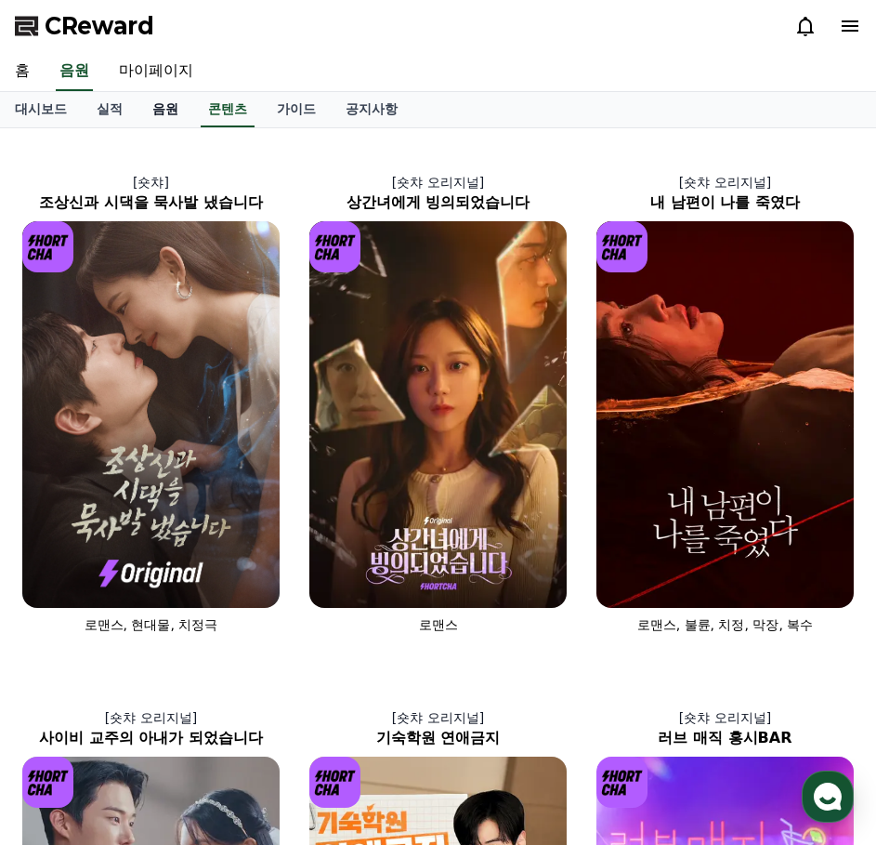
click at [163, 113] on link "음원" at bounding box center [166, 109] width 56 height 35
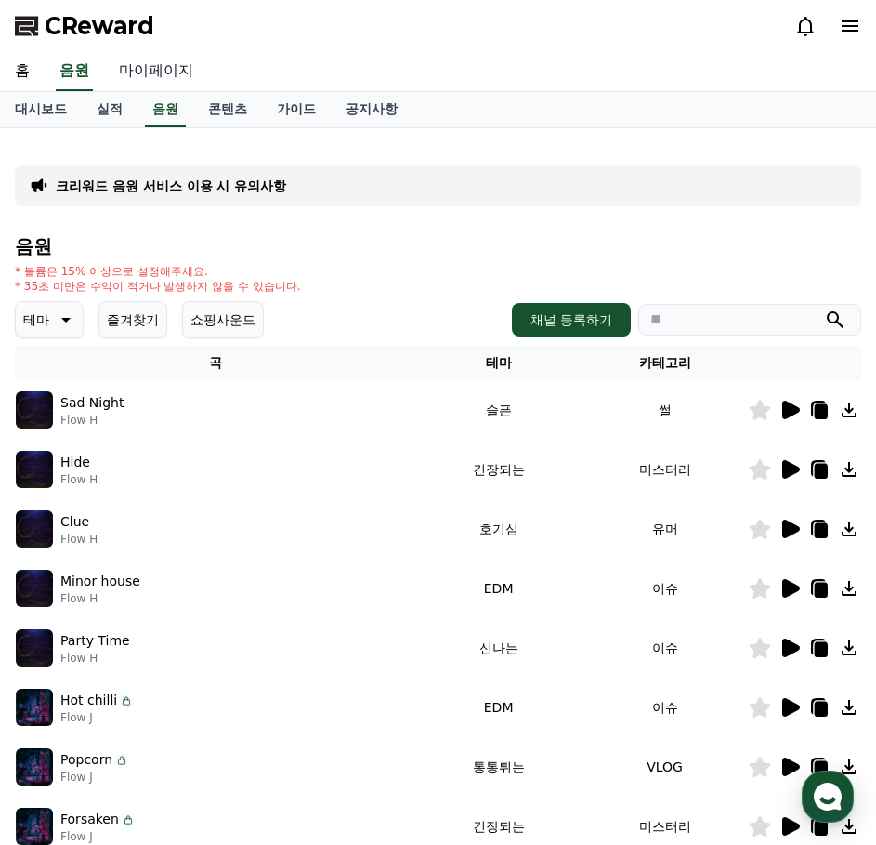
click at [160, 79] on link "마이페이지" at bounding box center [156, 71] width 104 height 39
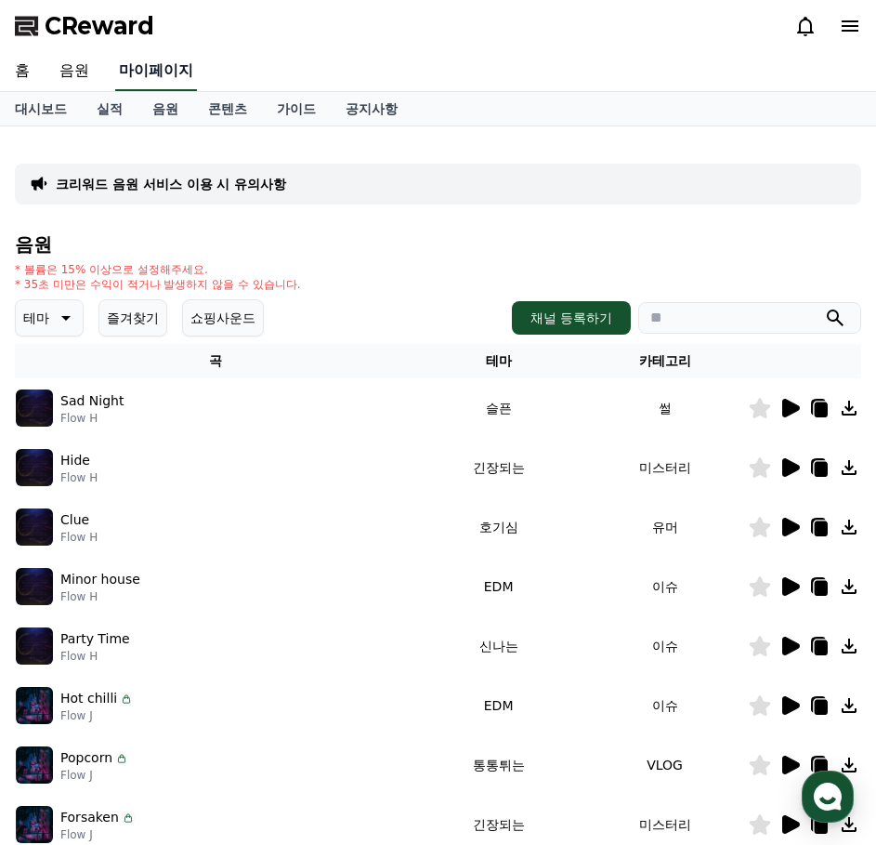
select select "**********"
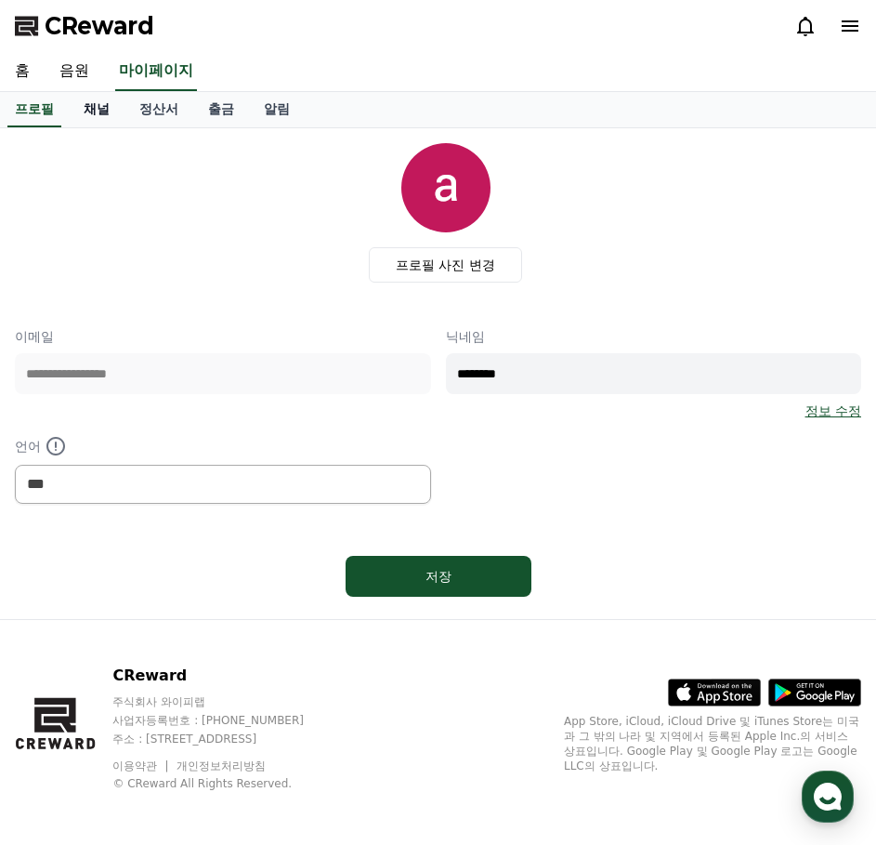
click at [108, 110] on link "채널" at bounding box center [97, 109] width 56 height 35
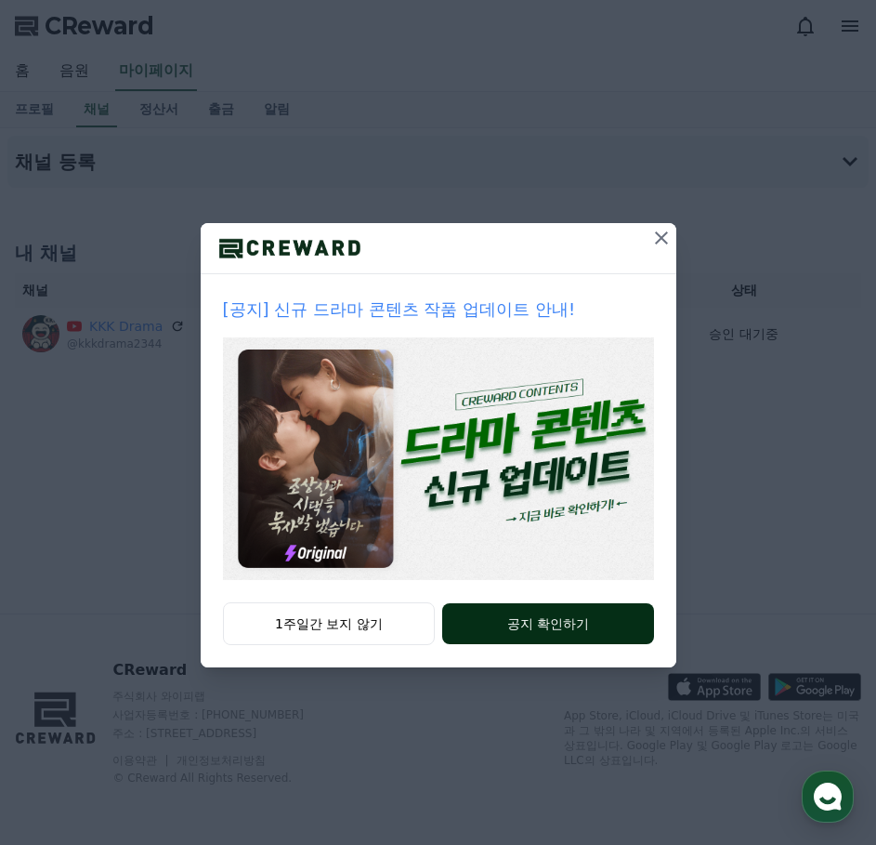
click at [555, 628] on button "공지 확인하기" at bounding box center [547, 623] width 211 height 41
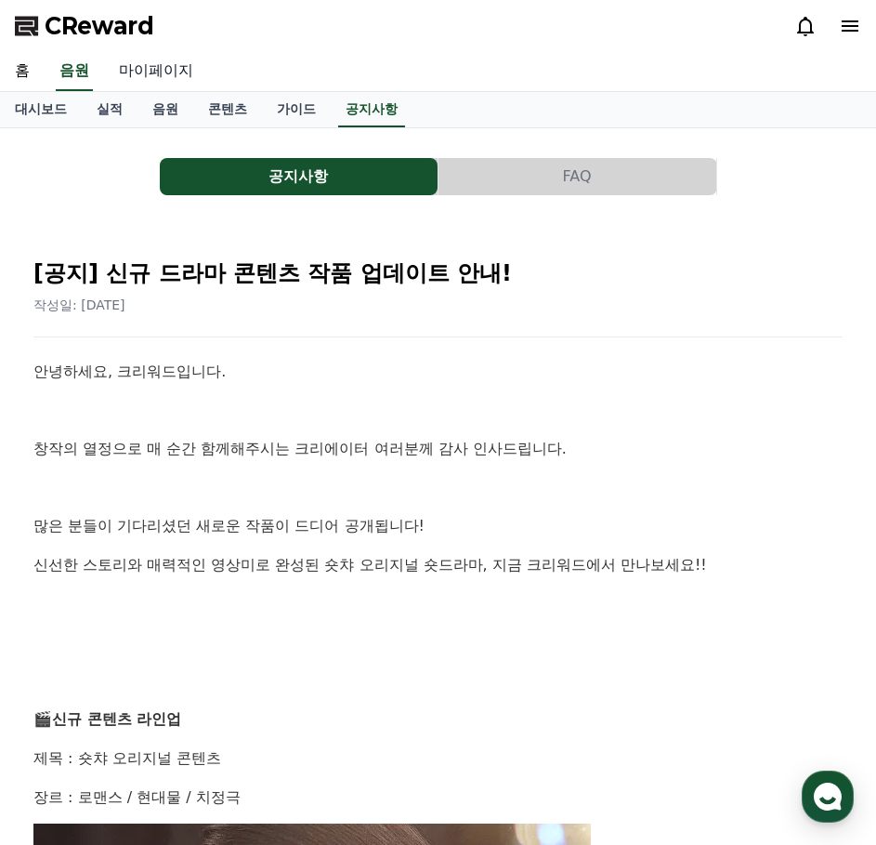
click at [151, 75] on link "마이페이지" at bounding box center [156, 71] width 104 height 39
select select "**********"
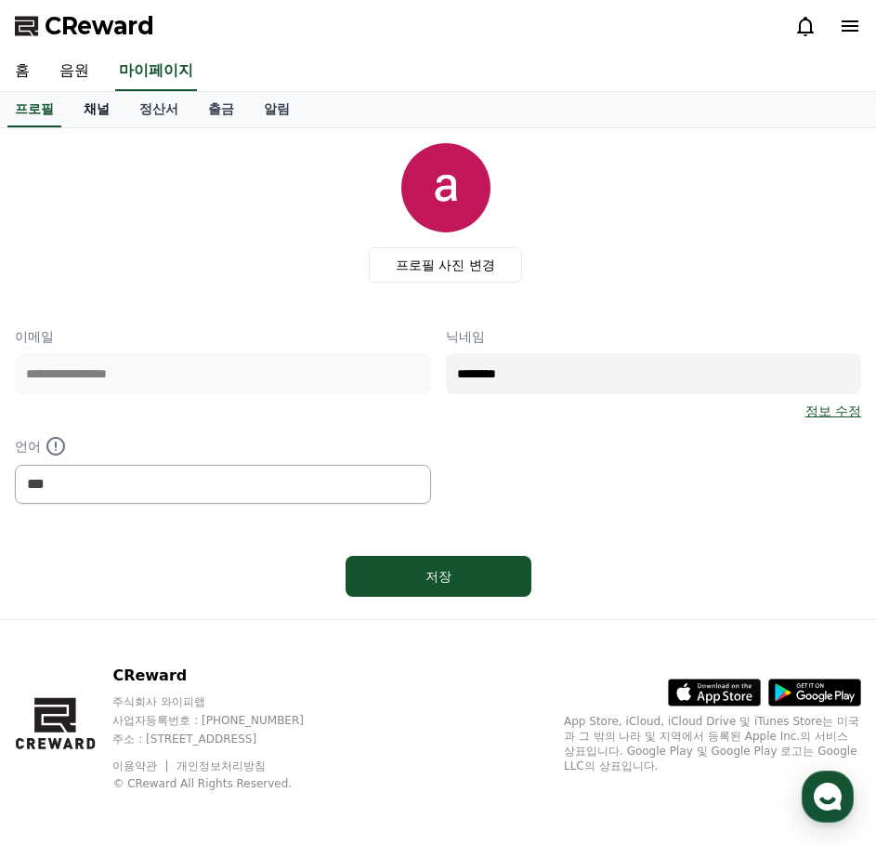
click at [99, 115] on link "채널" at bounding box center [97, 109] width 56 height 35
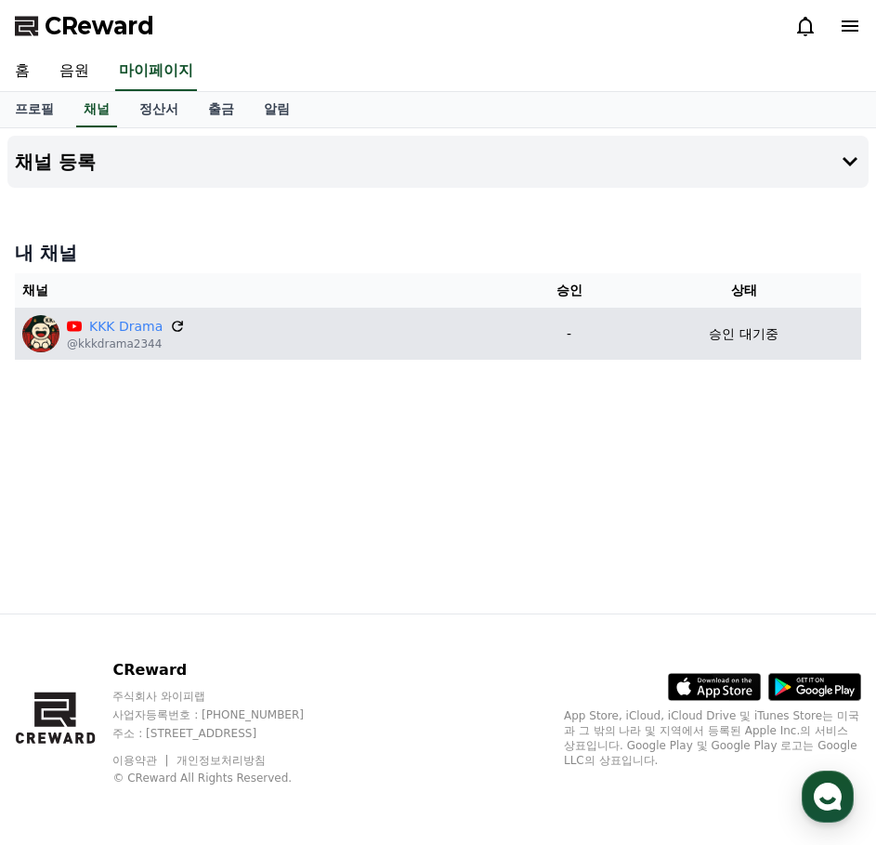
click at [170, 328] on icon at bounding box center [178, 326] width 17 height 17
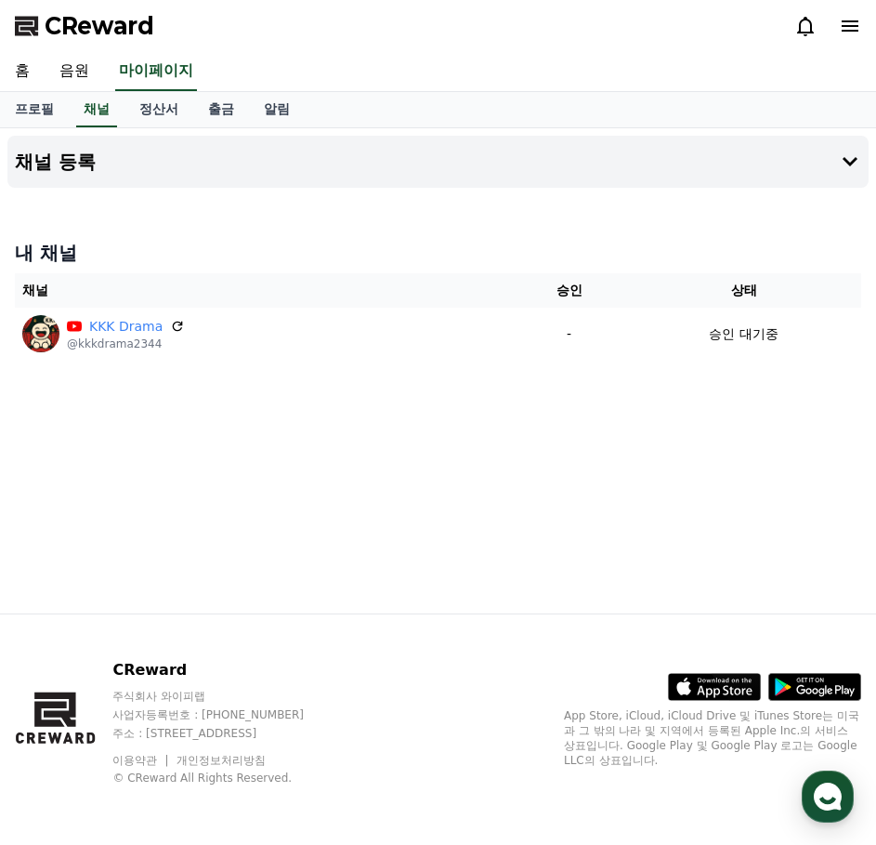
click at [120, 31] on span "CReward" at bounding box center [100, 26] width 110 height 30
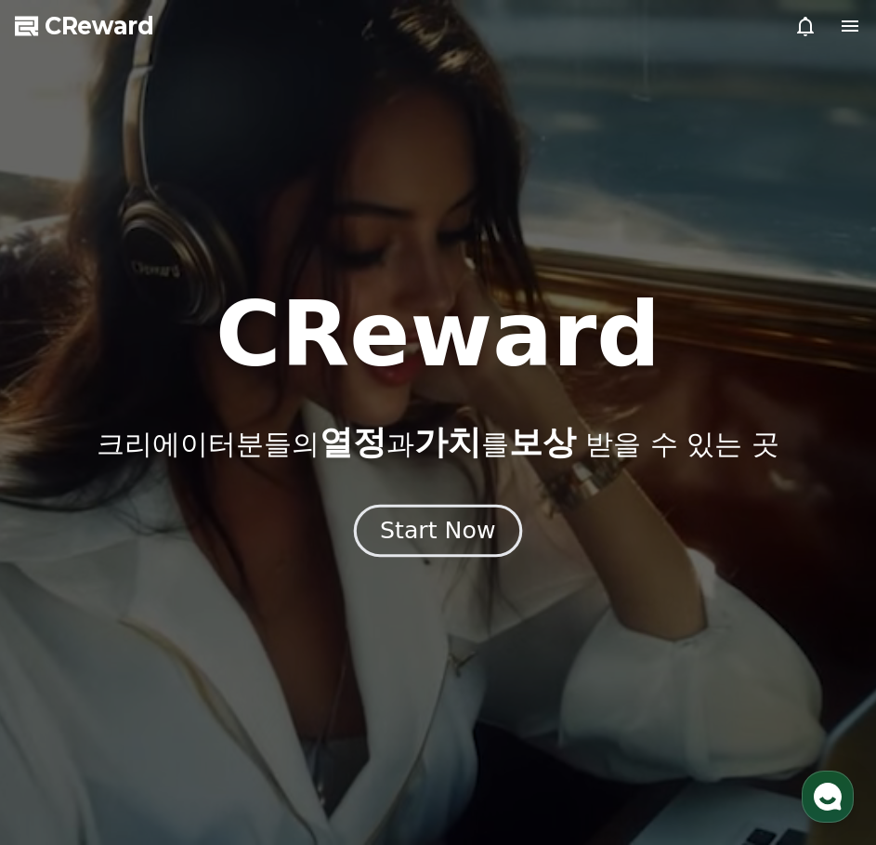
click at [437, 545] on div "Start Now" at bounding box center [437, 531] width 115 height 32
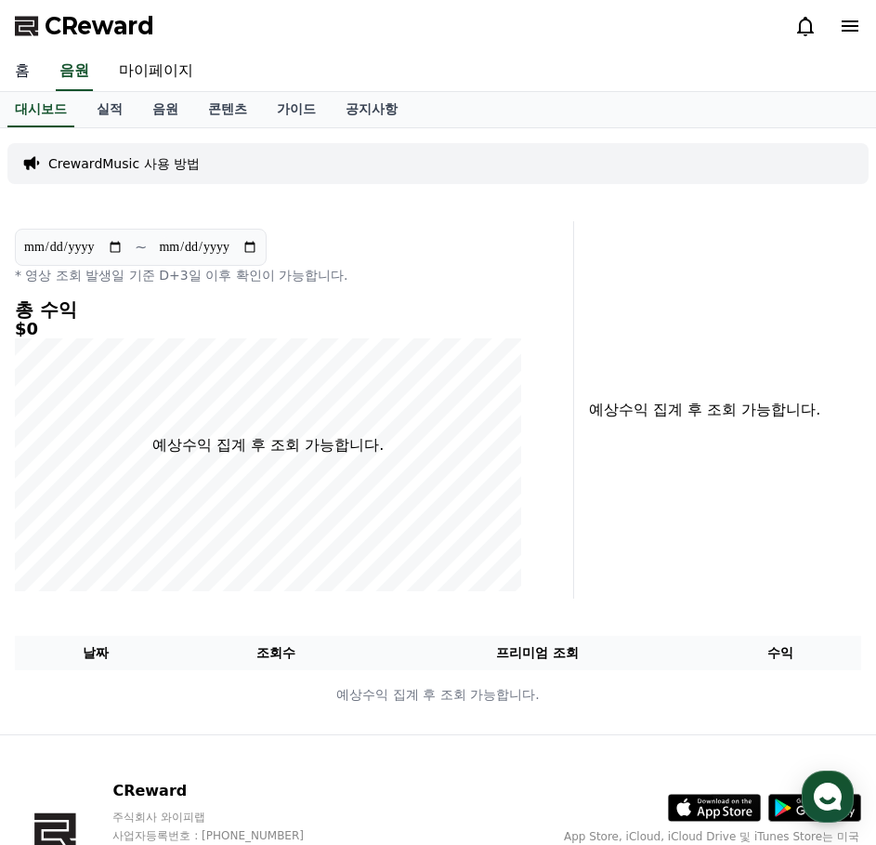
click at [35, 68] on link "홈" at bounding box center [22, 71] width 45 height 39
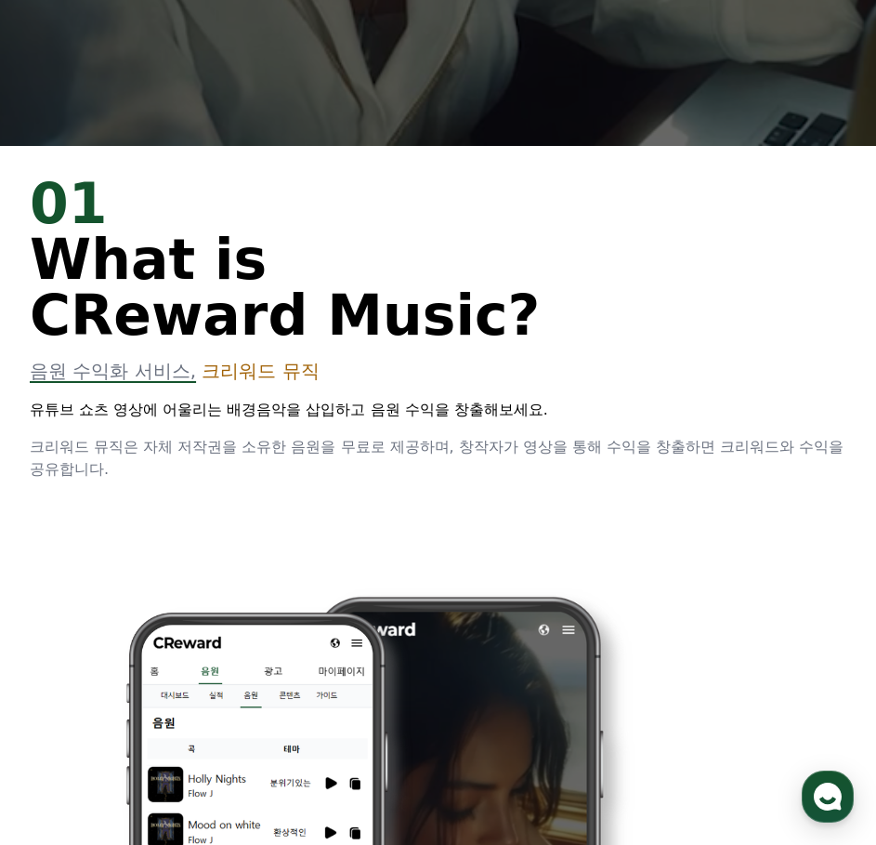
scroll to position [743, 0]
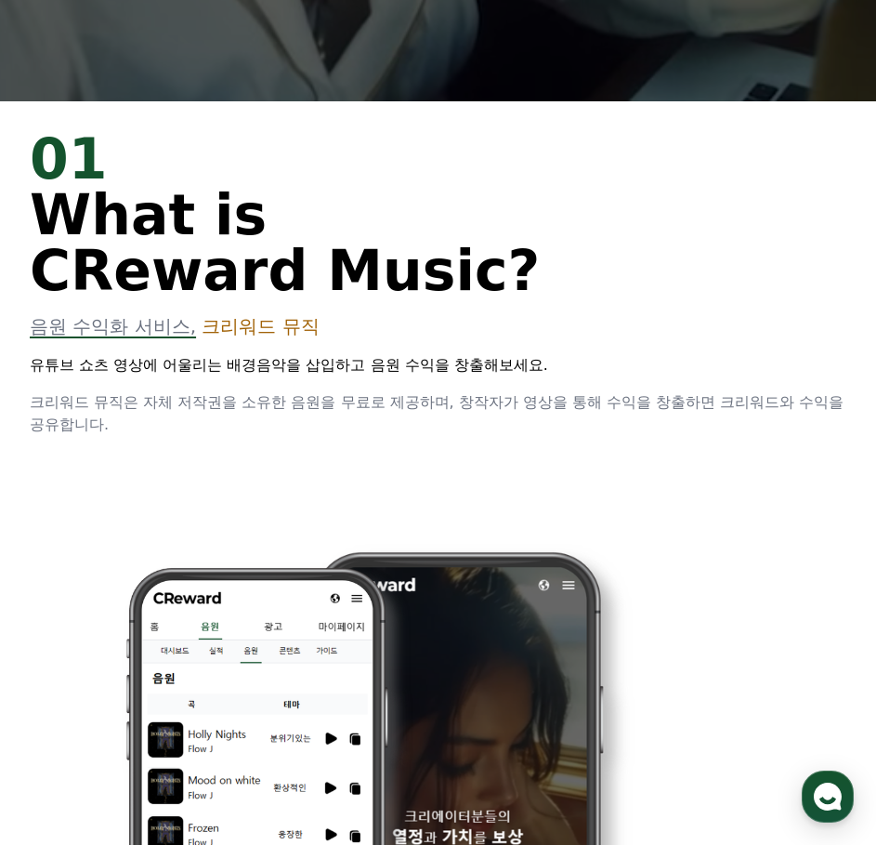
drag, startPoint x: 188, startPoint y: 21, endPoint x: 217, endPoint y: 52, distance: 42.7
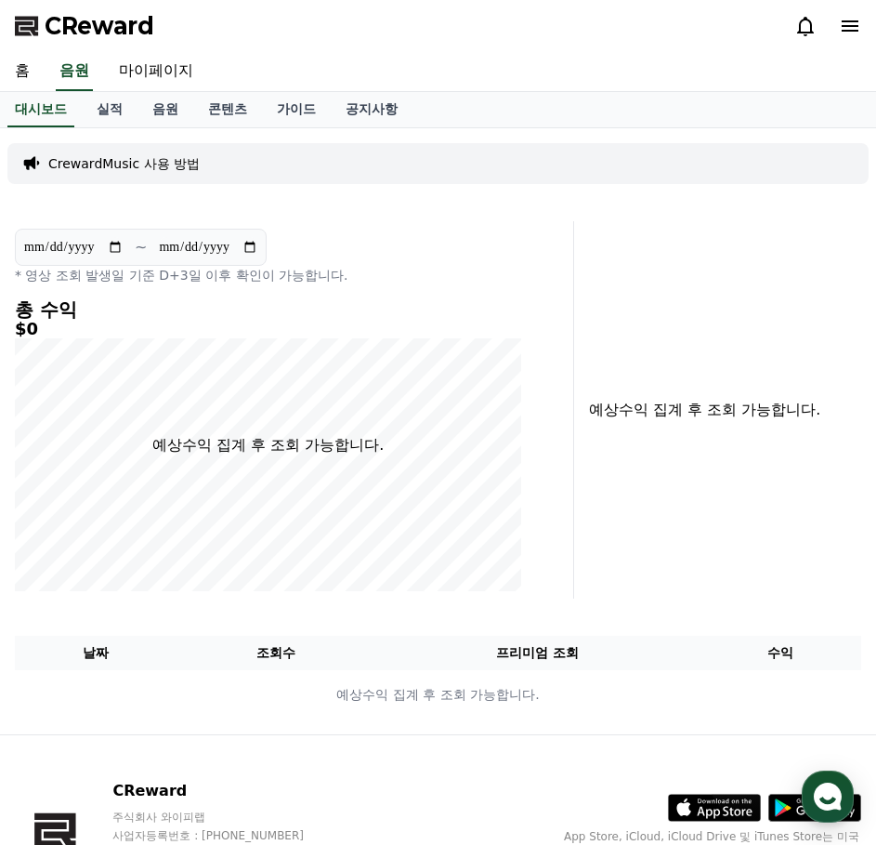
click at [115, 32] on span "CReward" at bounding box center [100, 26] width 110 height 30
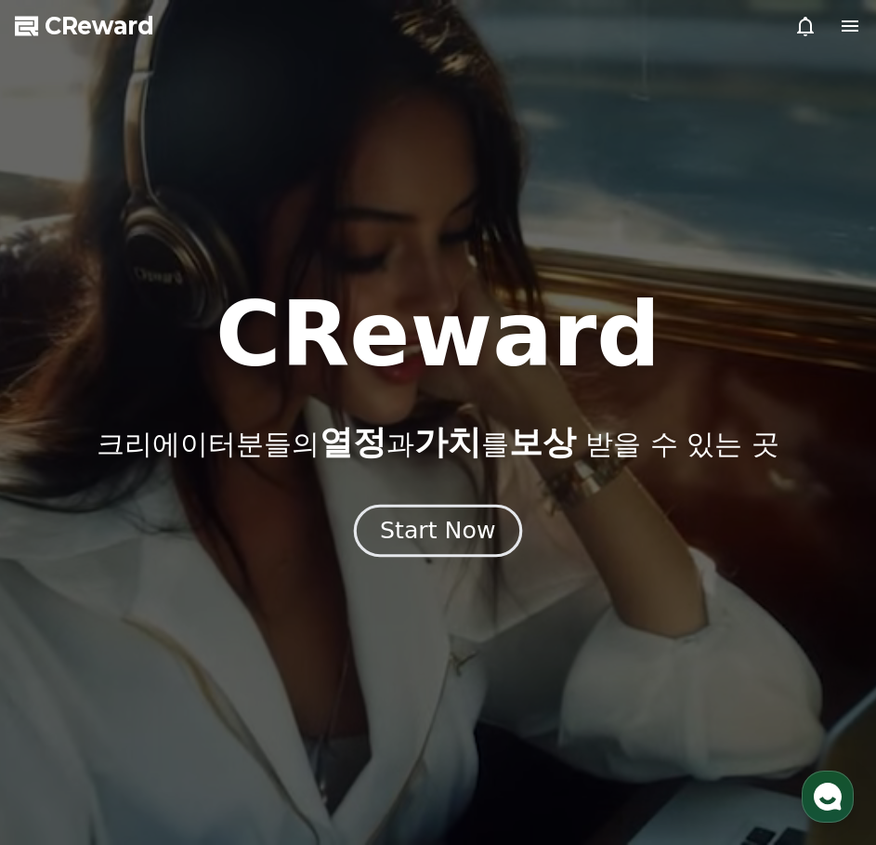
click at [434, 520] on div "Start Now" at bounding box center [437, 531] width 115 height 32
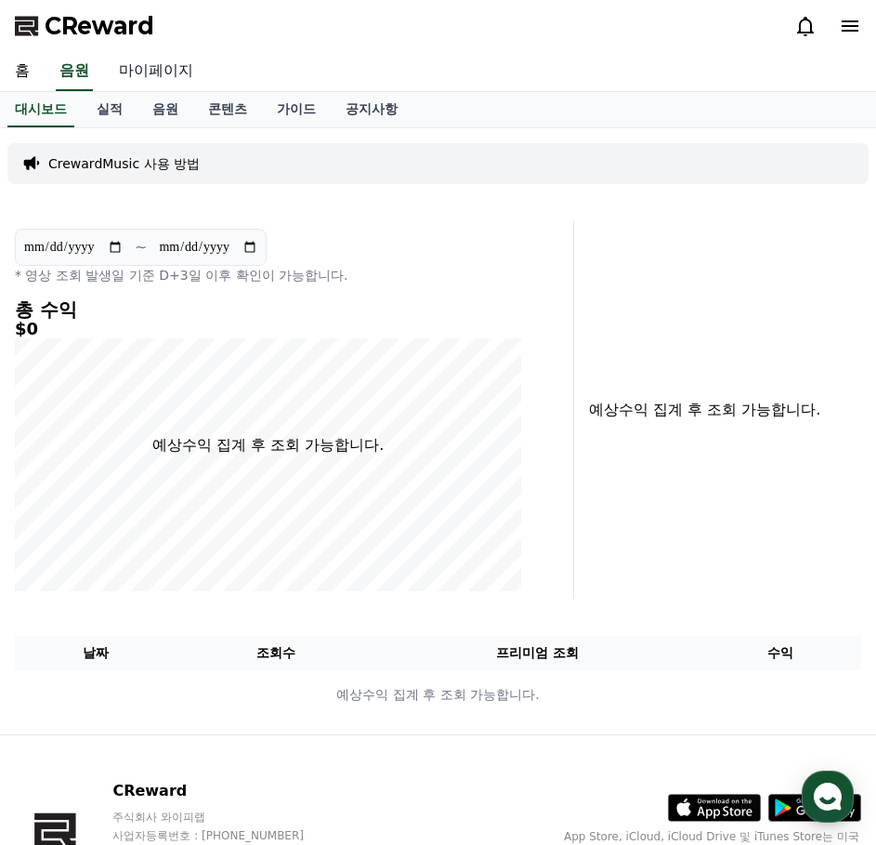
click at [167, 73] on link "마이페이지" at bounding box center [156, 71] width 104 height 39
select select "**********"
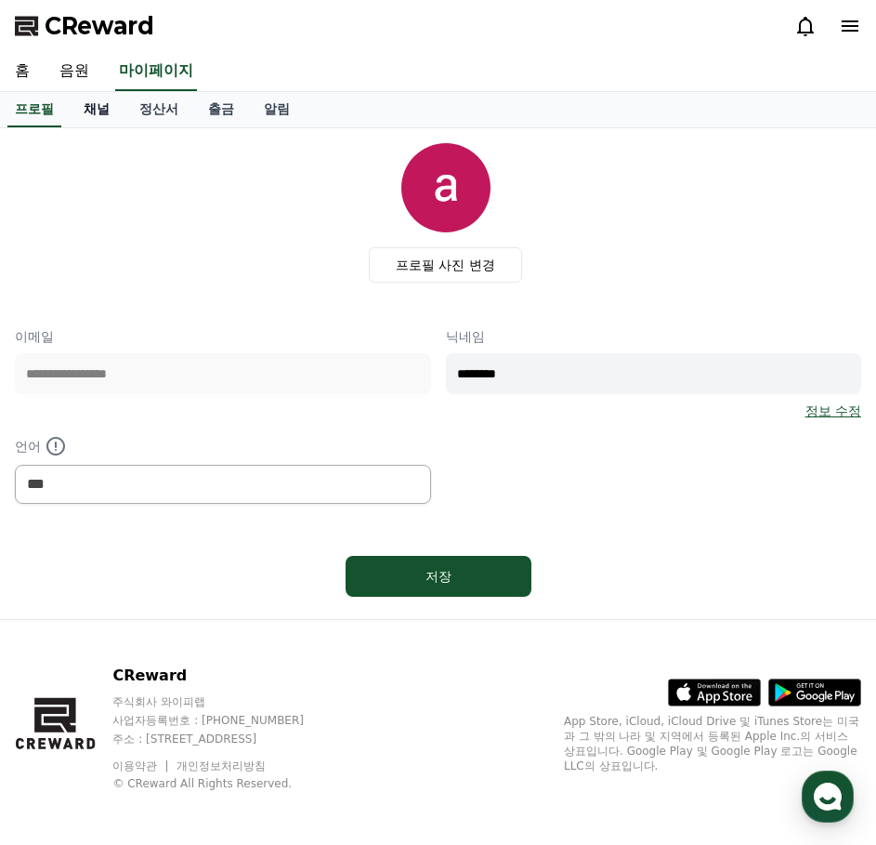
click at [99, 118] on link "채널" at bounding box center [97, 109] width 56 height 35
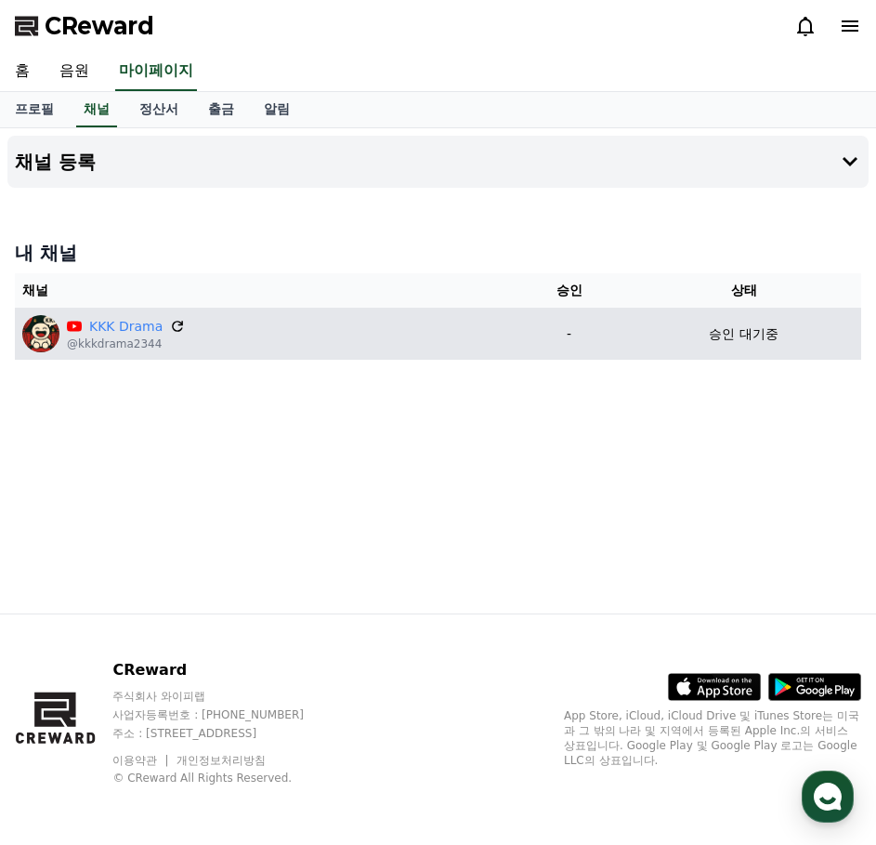
click at [177, 328] on icon at bounding box center [178, 326] width 17 height 17
